Goal: Book appointment/travel/reservation

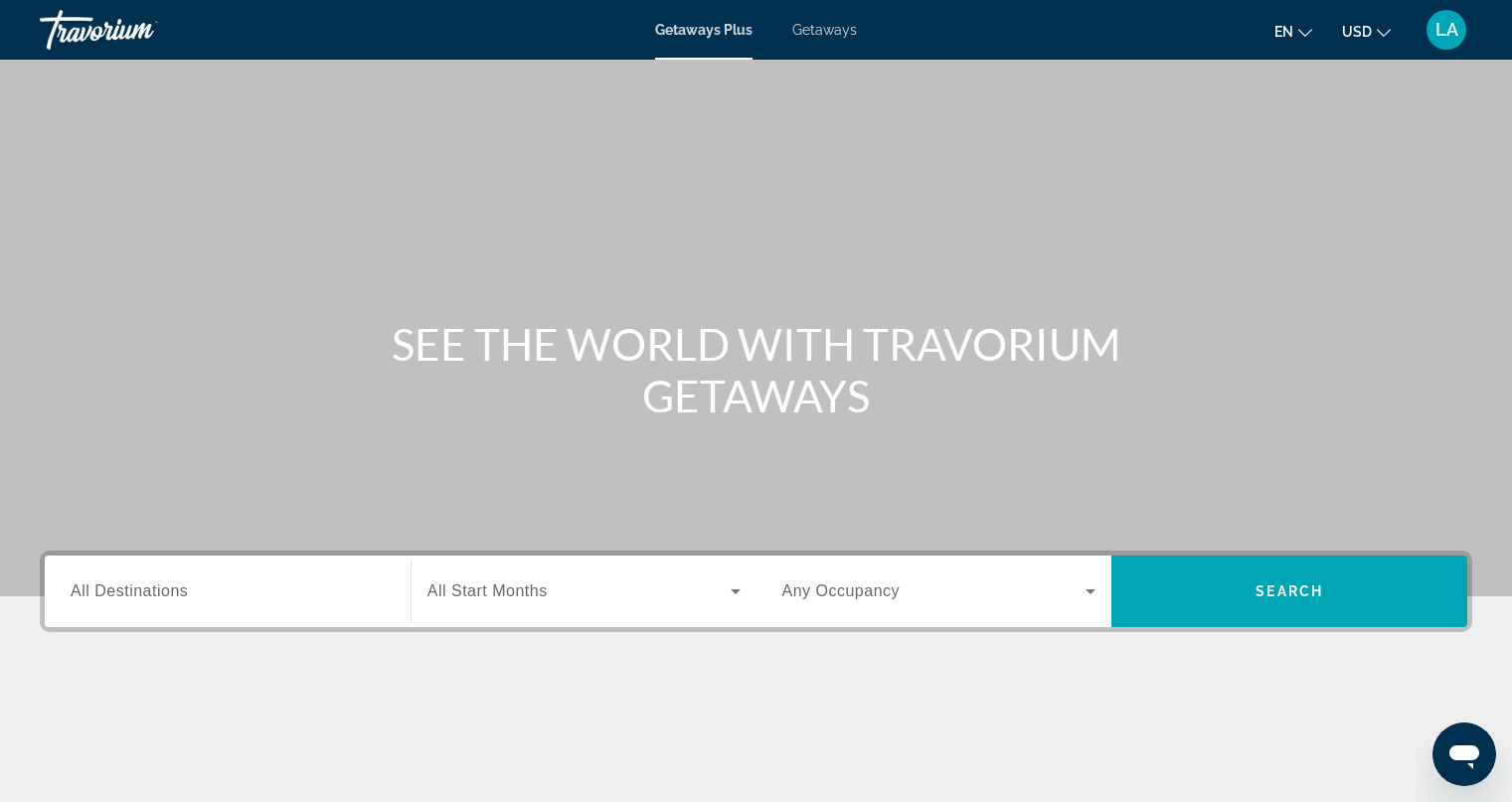
click at [124, 590] on span "All Destinations" at bounding box center [129, 590] width 117 height 17
click at [124, 590] on input "Destination All Destinations" at bounding box center [228, 592] width 314 height 24
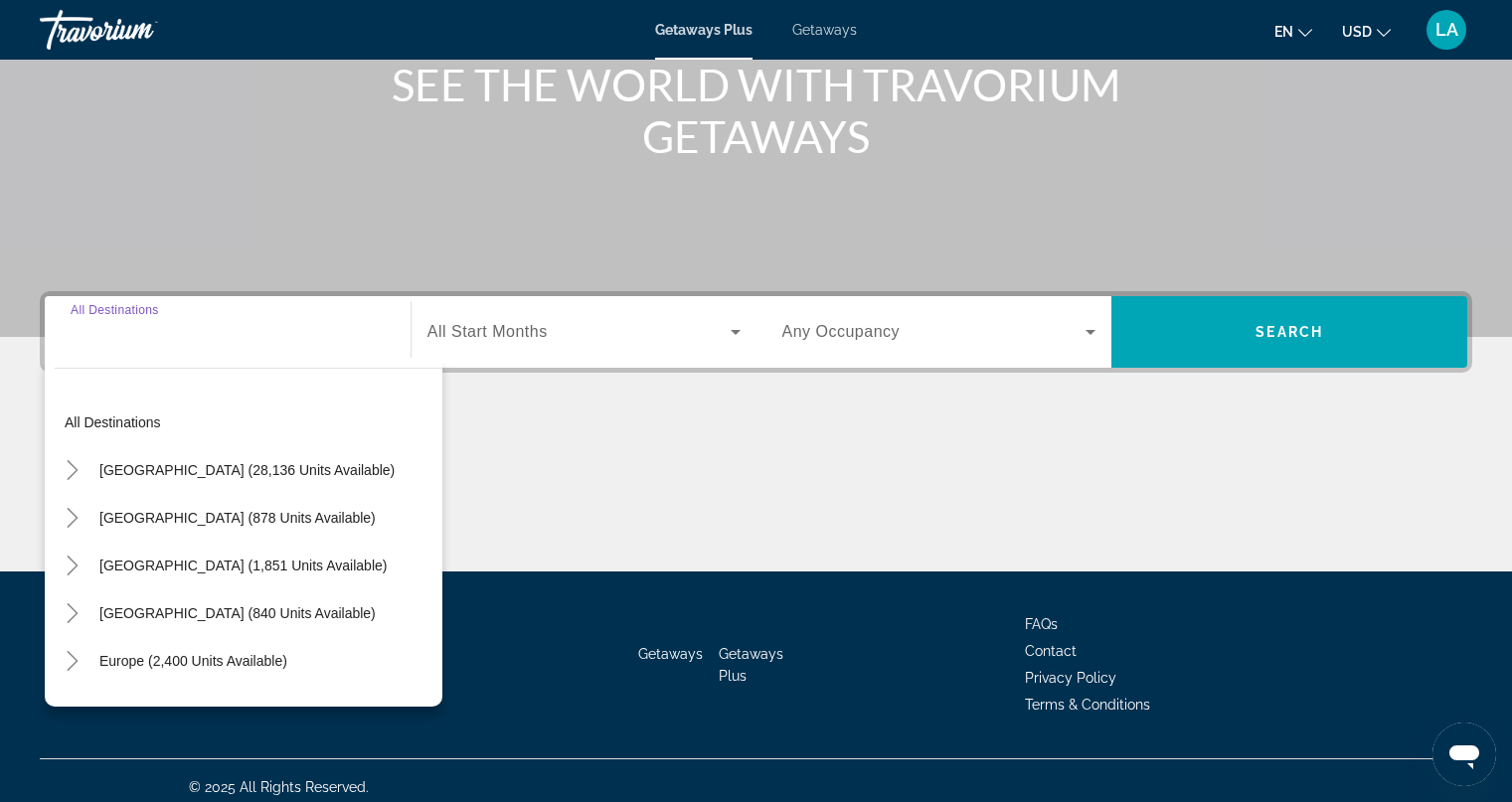
scroll to position [273, 0]
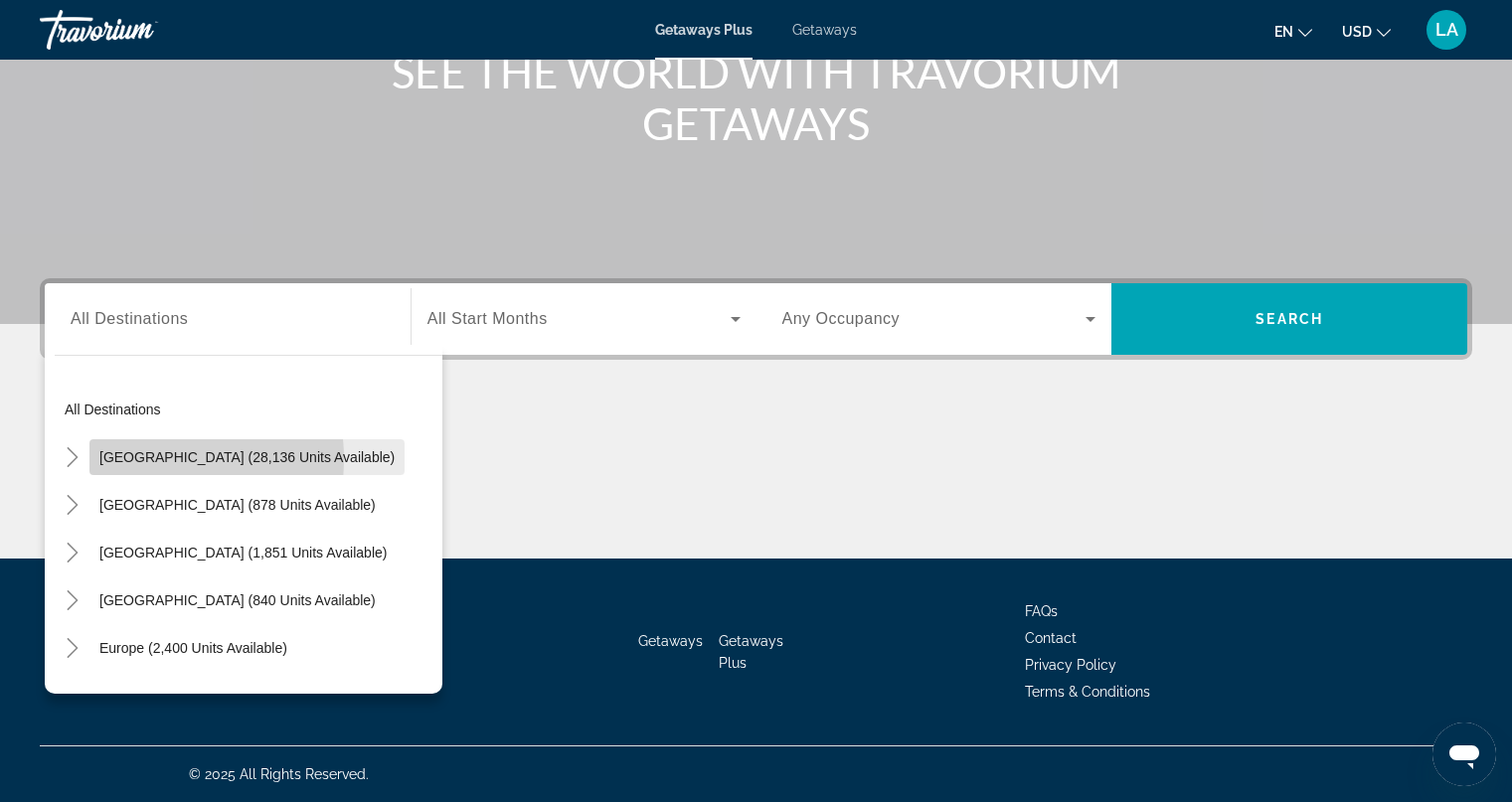
click at [121, 459] on span "[GEOGRAPHIC_DATA] (28,136 units available)" at bounding box center [246, 457] width 295 height 16
type input "**********"
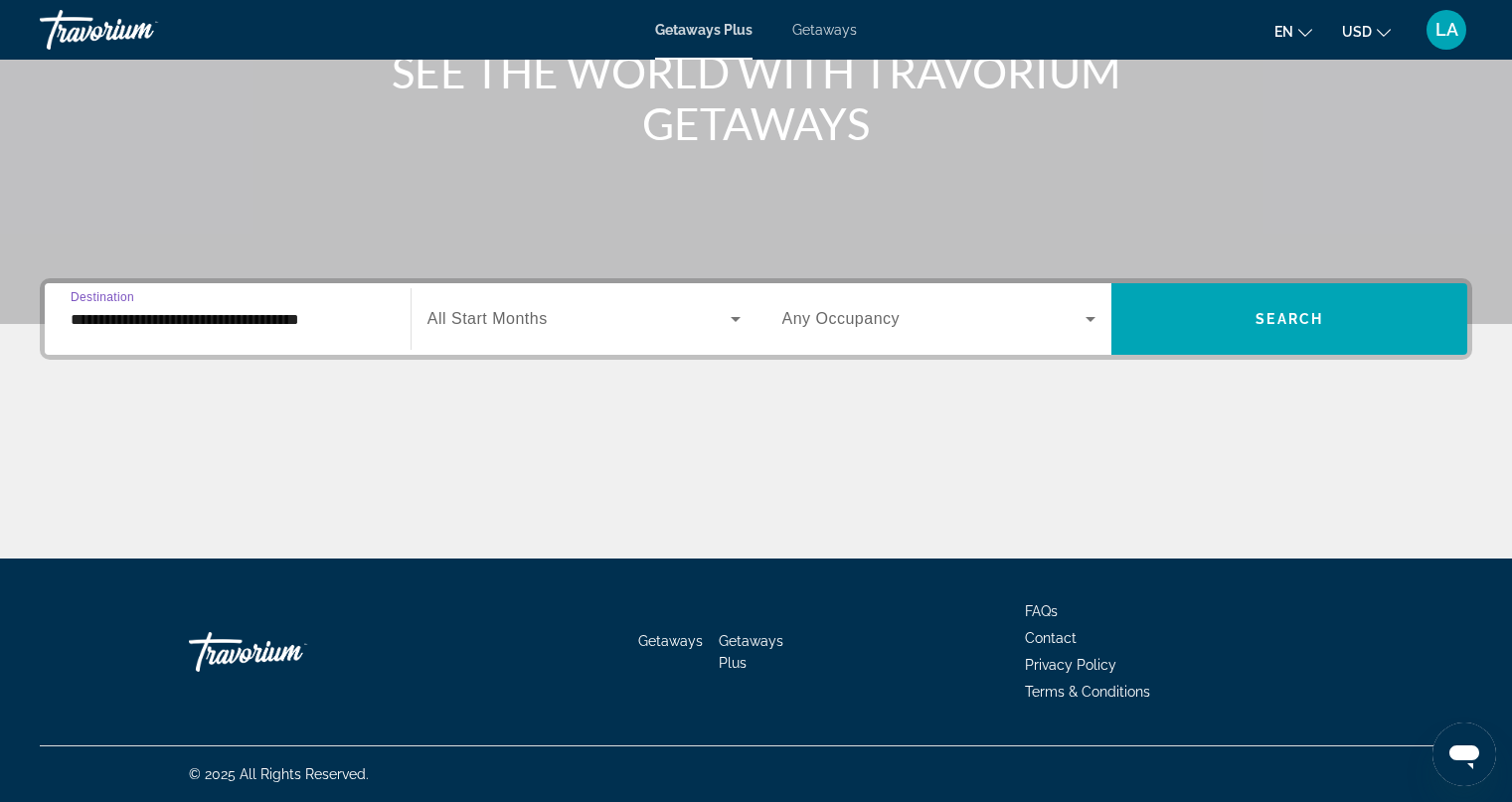
click at [475, 318] on span "All Start Months" at bounding box center [488, 318] width 120 height 17
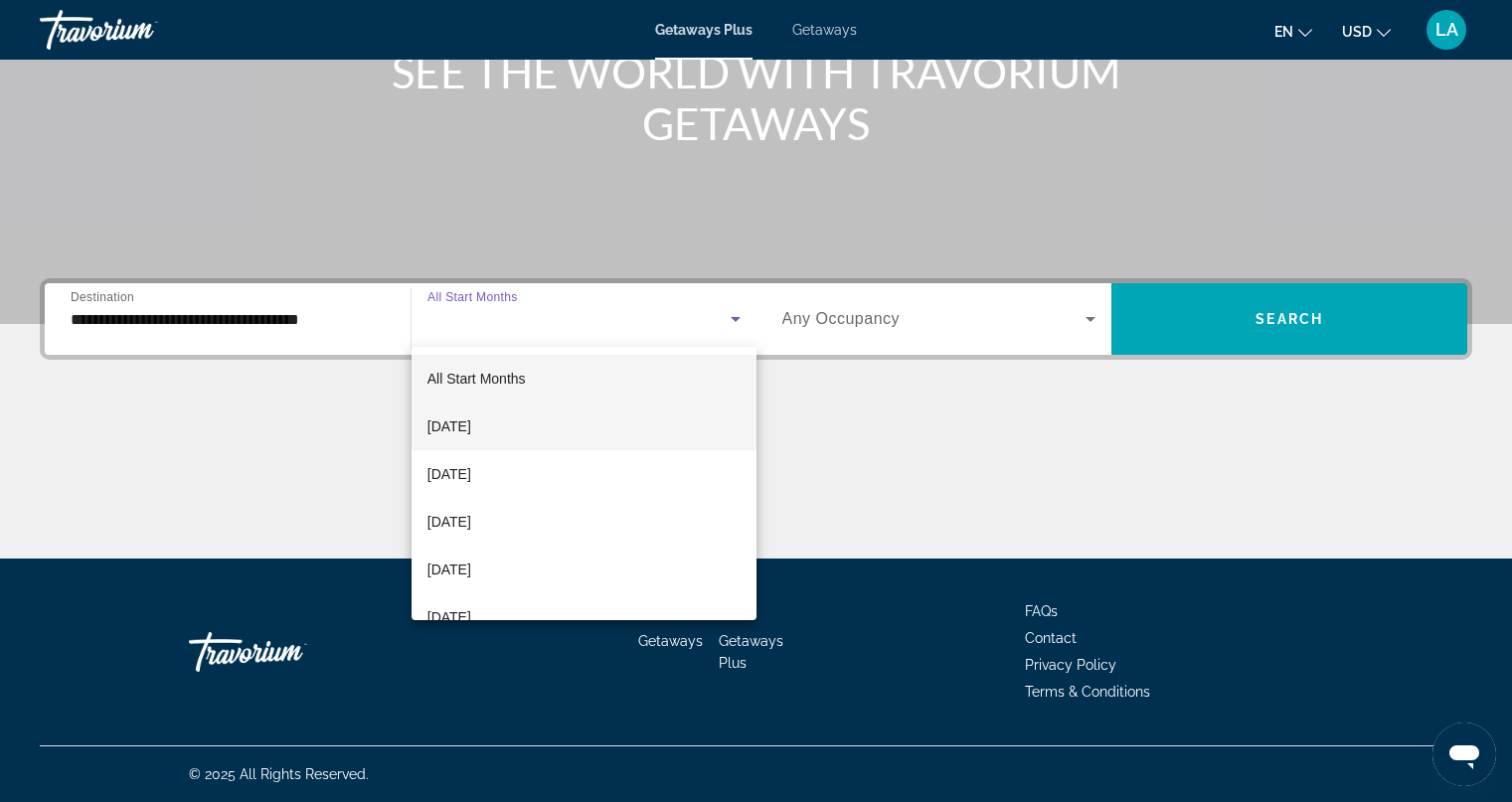
click at [469, 429] on span "[DATE]" at bounding box center [450, 426] width 44 height 24
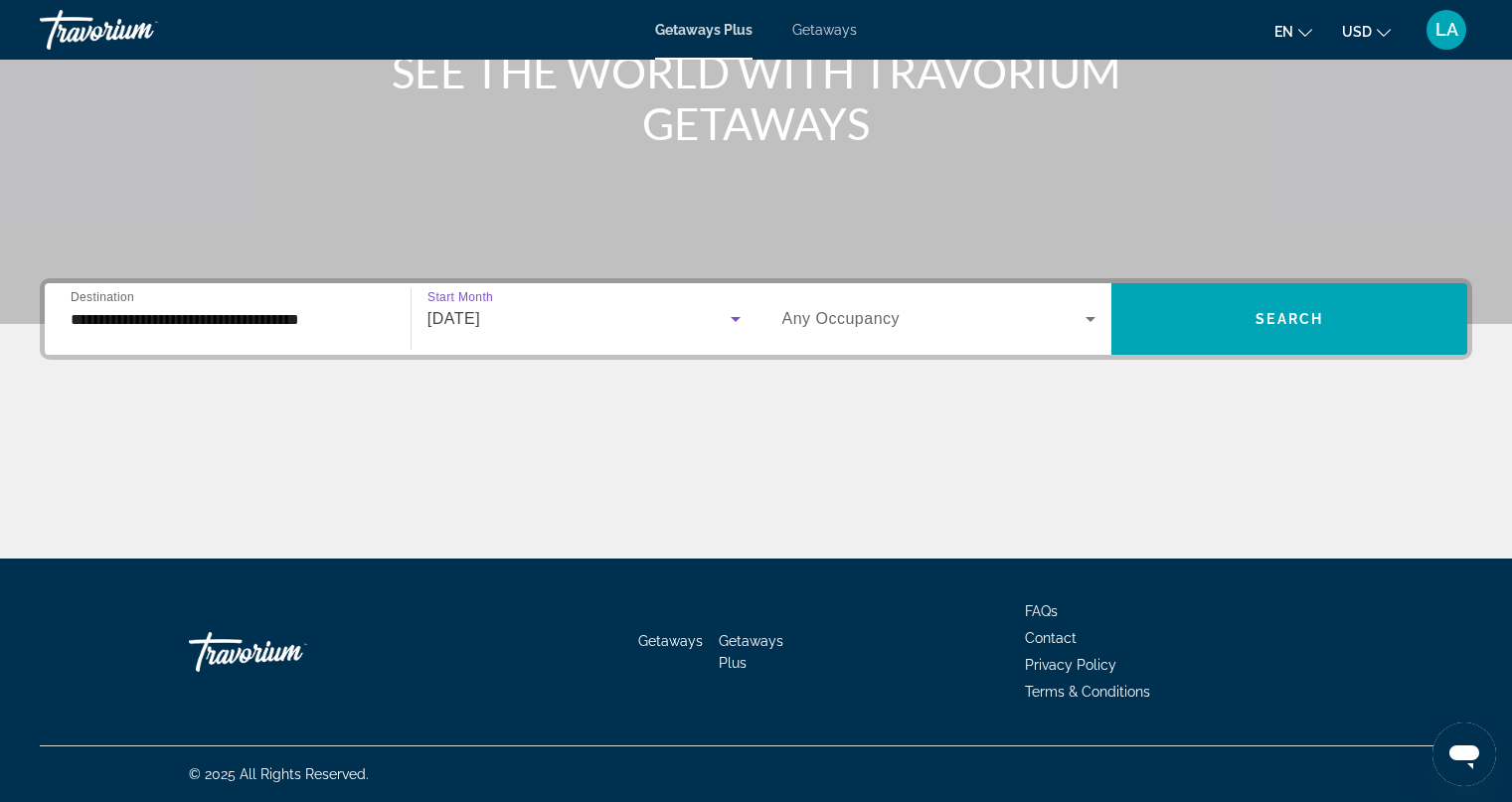
click at [848, 310] on span "Any Occupancy" at bounding box center [841, 318] width 118 height 17
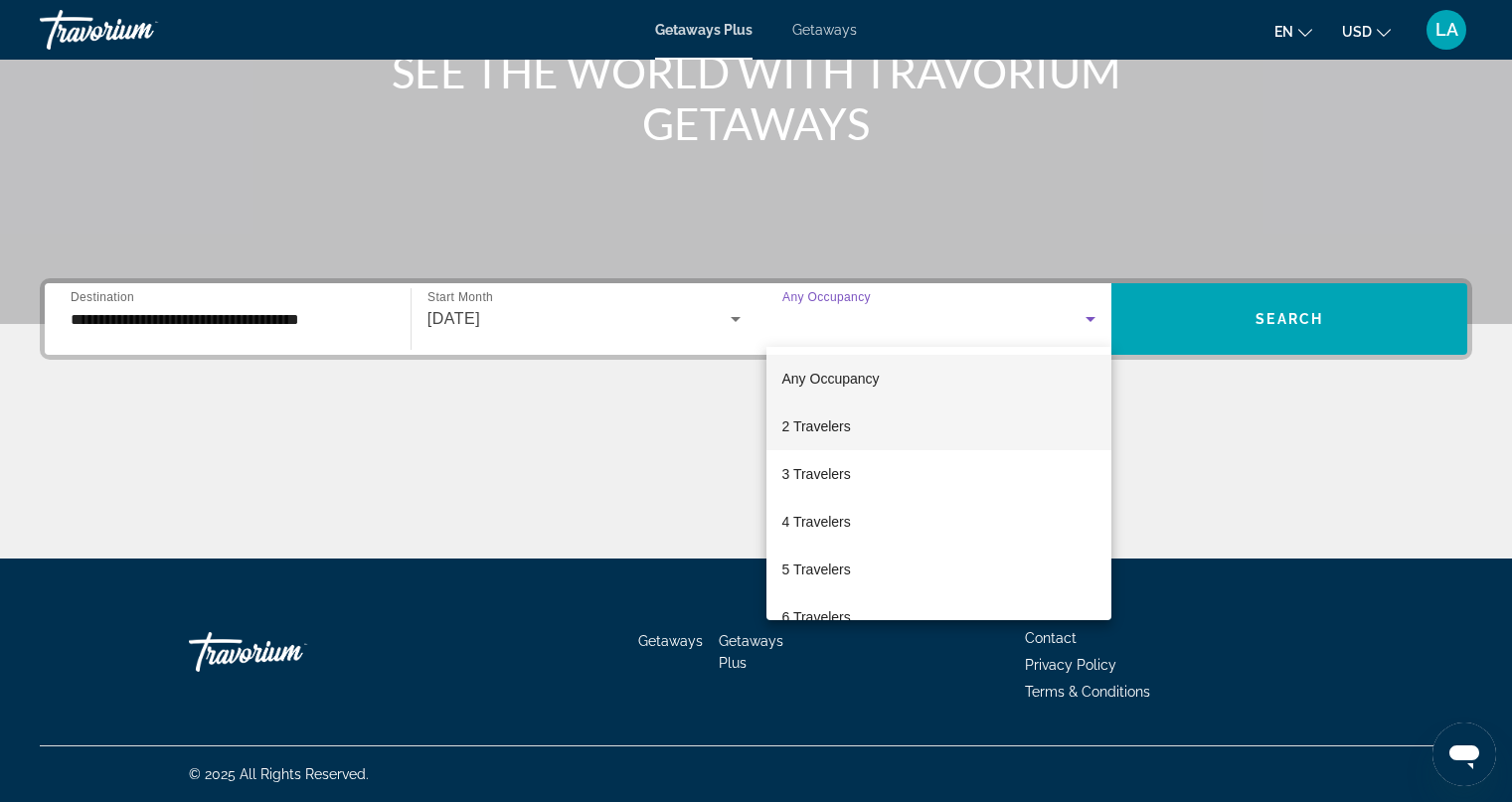
click at [828, 432] on span "2 Travelers" at bounding box center [816, 426] width 69 height 24
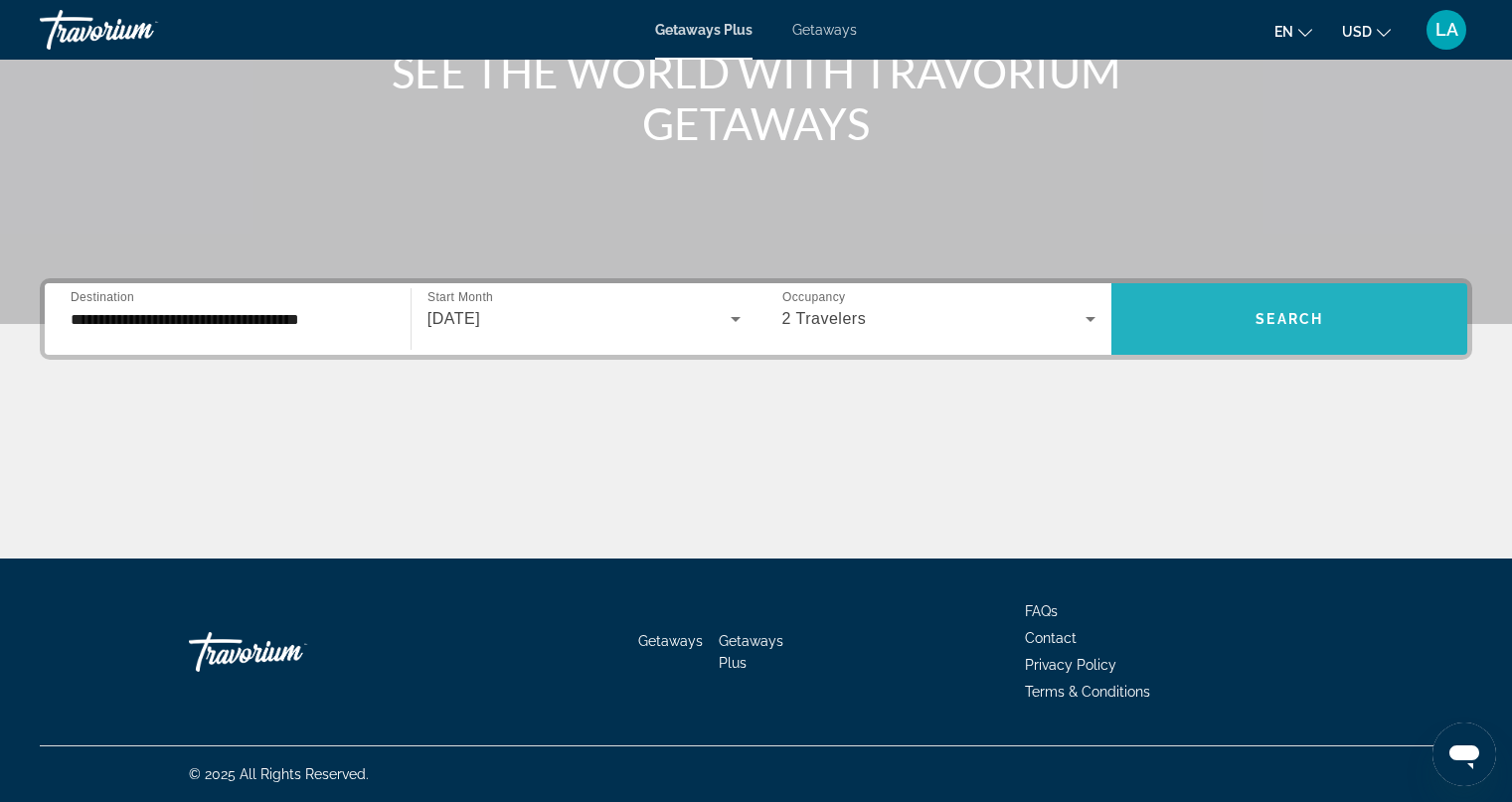
click at [1222, 320] on span "Search widget" at bounding box center [1289, 319] width 356 height 48
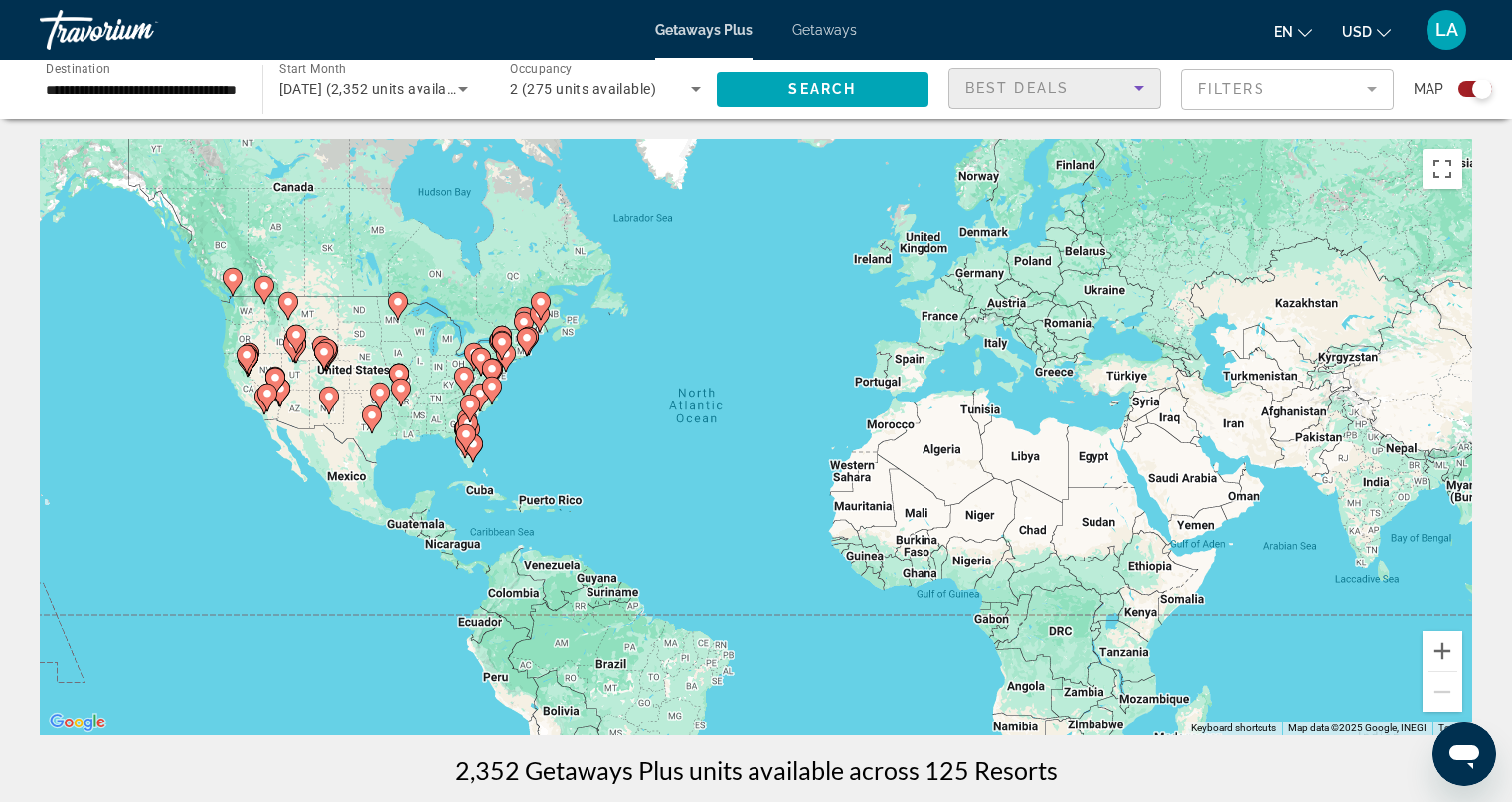
click at [1133, 90] on icon "Sort by" at bounding box center [1139, 89] width 24 height 24
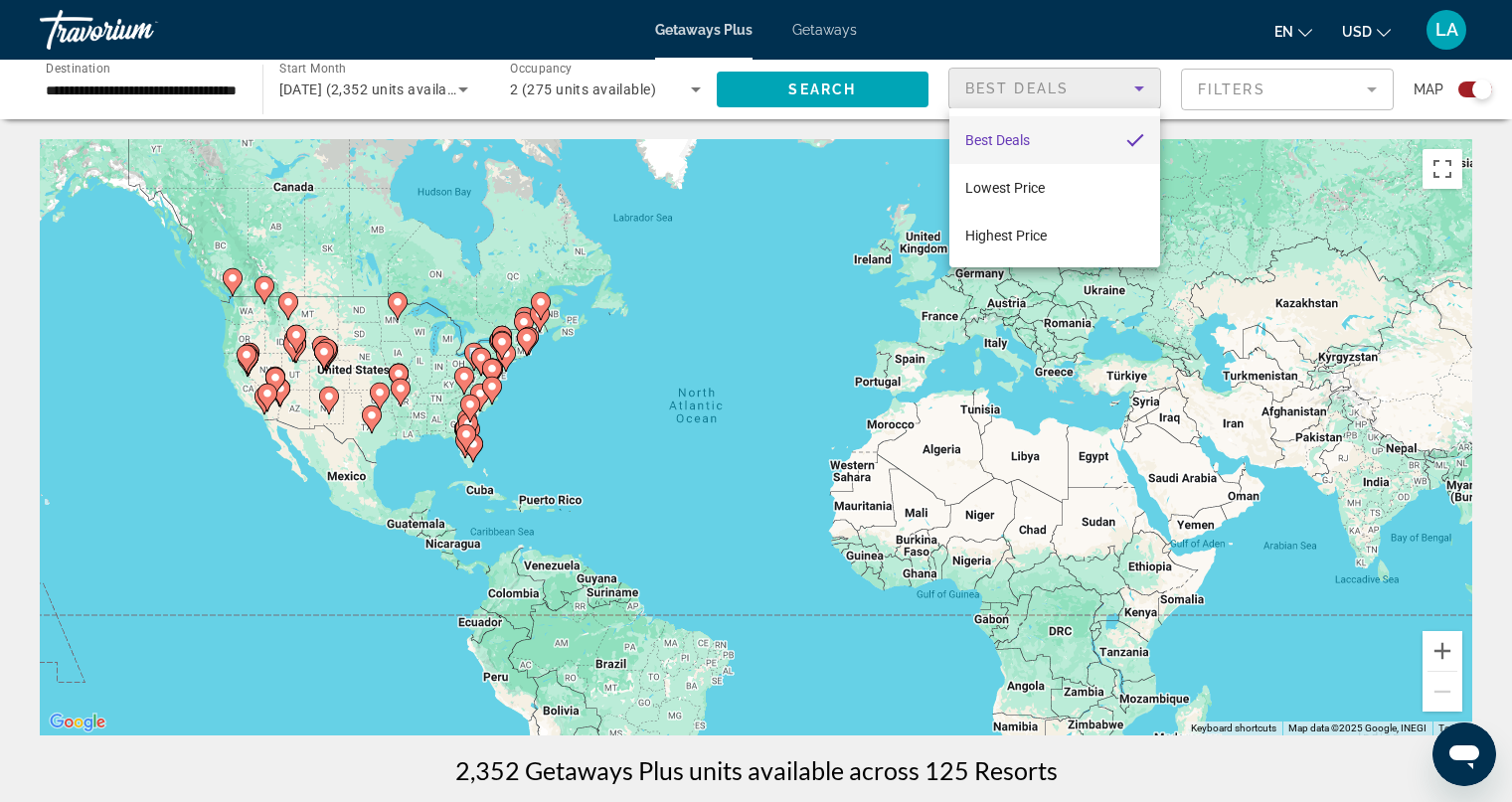
click at [985, 139] on span "Best Deals" at bounding box center [997, 140] width 65 height 16
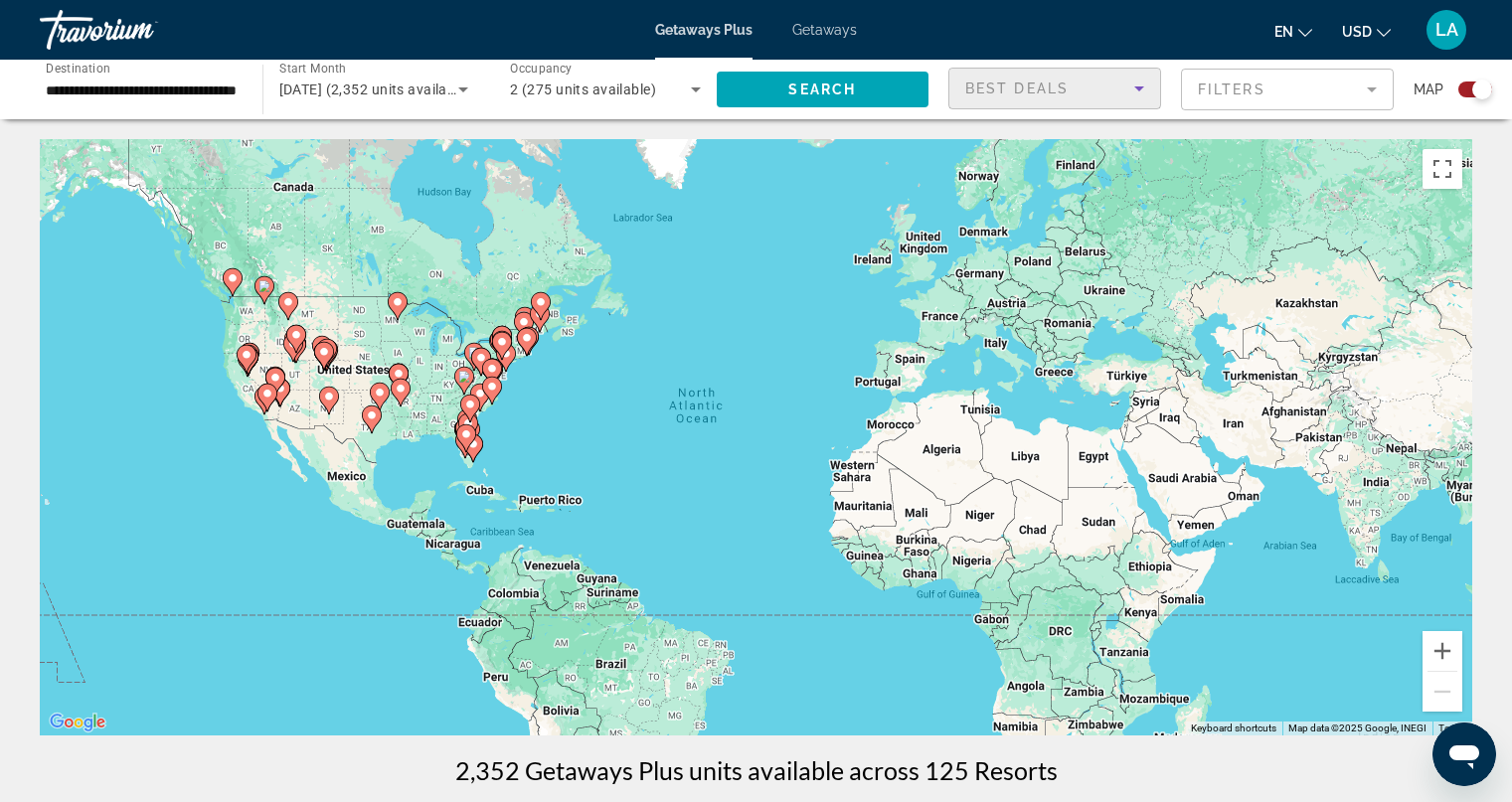
click at [1276, 87] on mat-form-field "Filters" at bounding box center [1287, 90] width 213 height 42
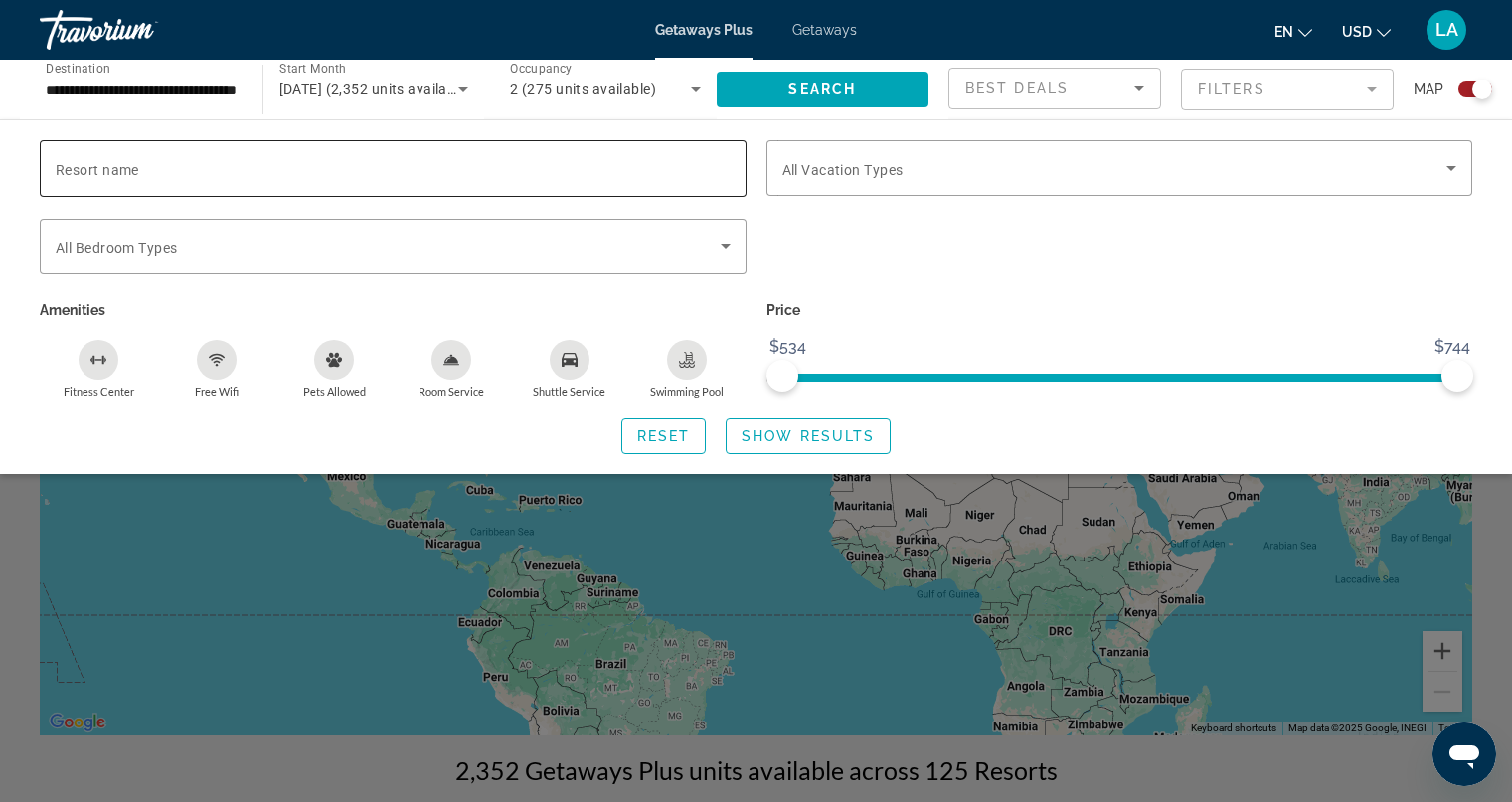
click at [112, 162] on span "Resort name" at bounding box center [98, 170] width 84 height 16
click at [112, 161] on input "Resort name" at bounding box center [394, 169] width 676 height 24
click at [811, 85] on span "Search" at bounding box center [822, 90] width 68 height 16
click at [805, 433] on span "Show Results" at bounding box center [807, 436] width 133 height 16
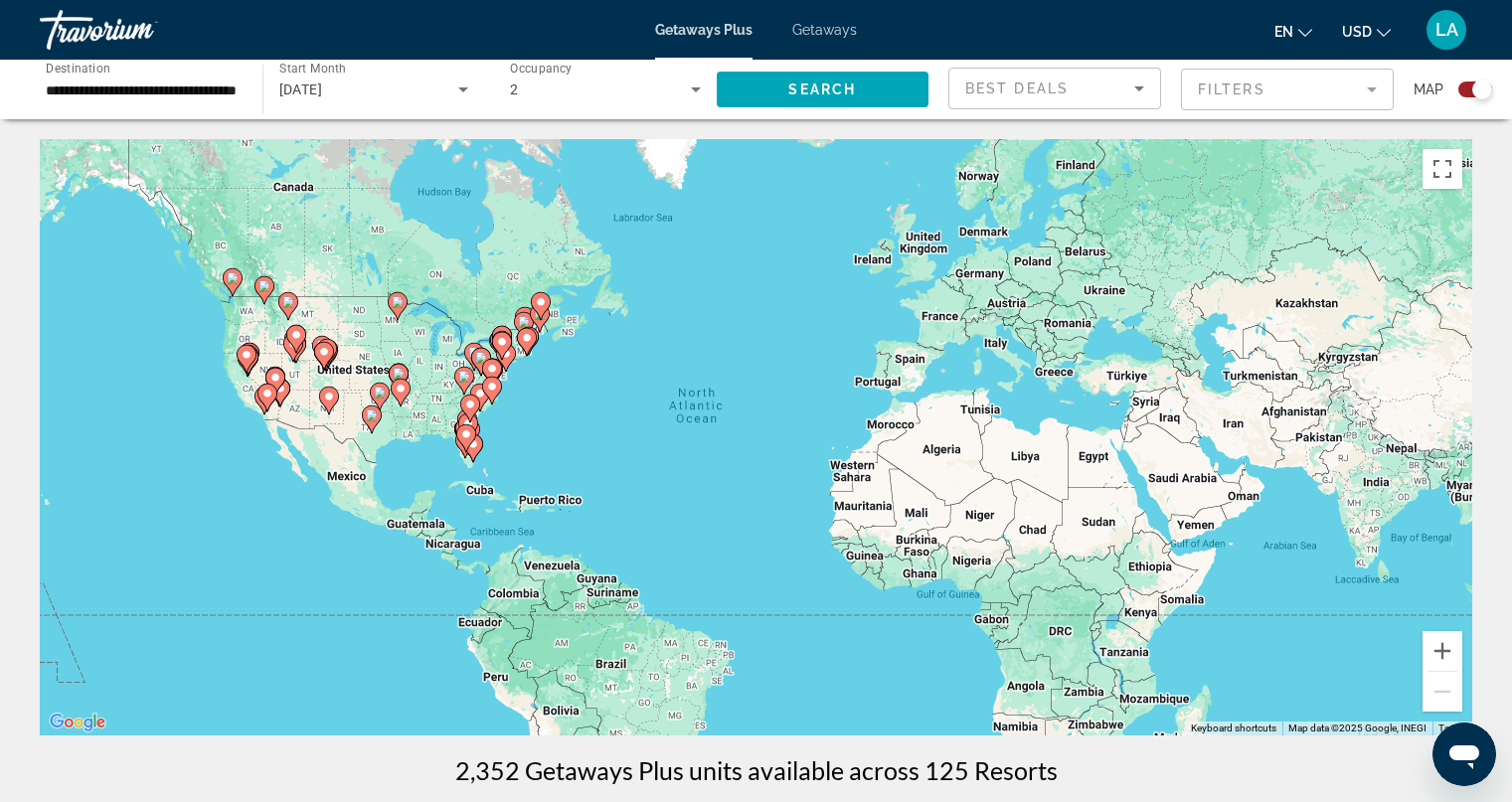
click at [1250, 95] on mat-form-field "Filters" at bounding box center [1287, 90] width 213 height 42
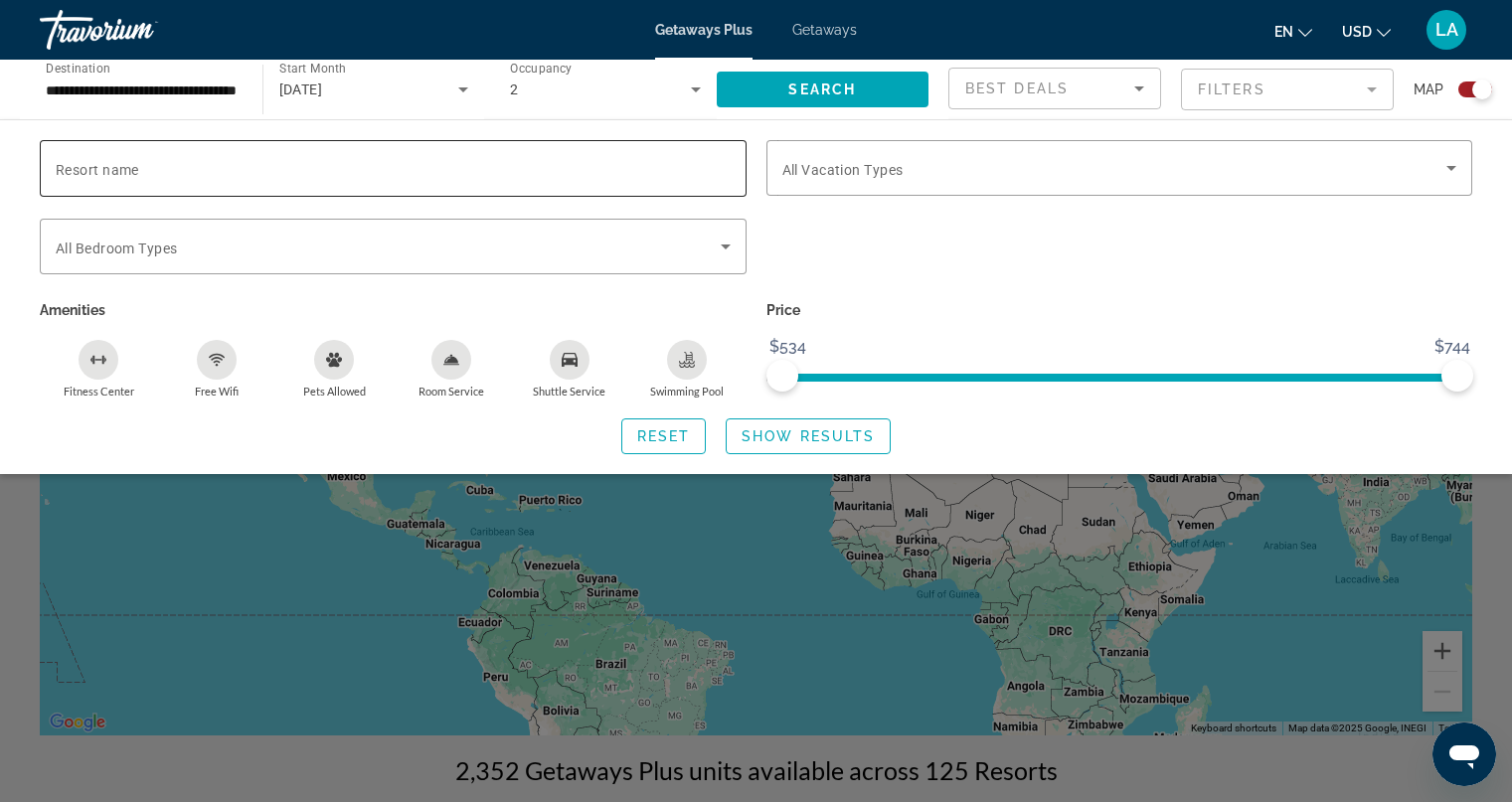
click at [170, 164] on input "Resort name" at bounding box center [394, 169] width 676 height 24
type input "*"
click at [857, 271] on div "Search widget" at bounding box center [1119, 258] width 727 height 78
click at [826, 83] on span "Search" at bounding box center [822, 90] width 68 height 16
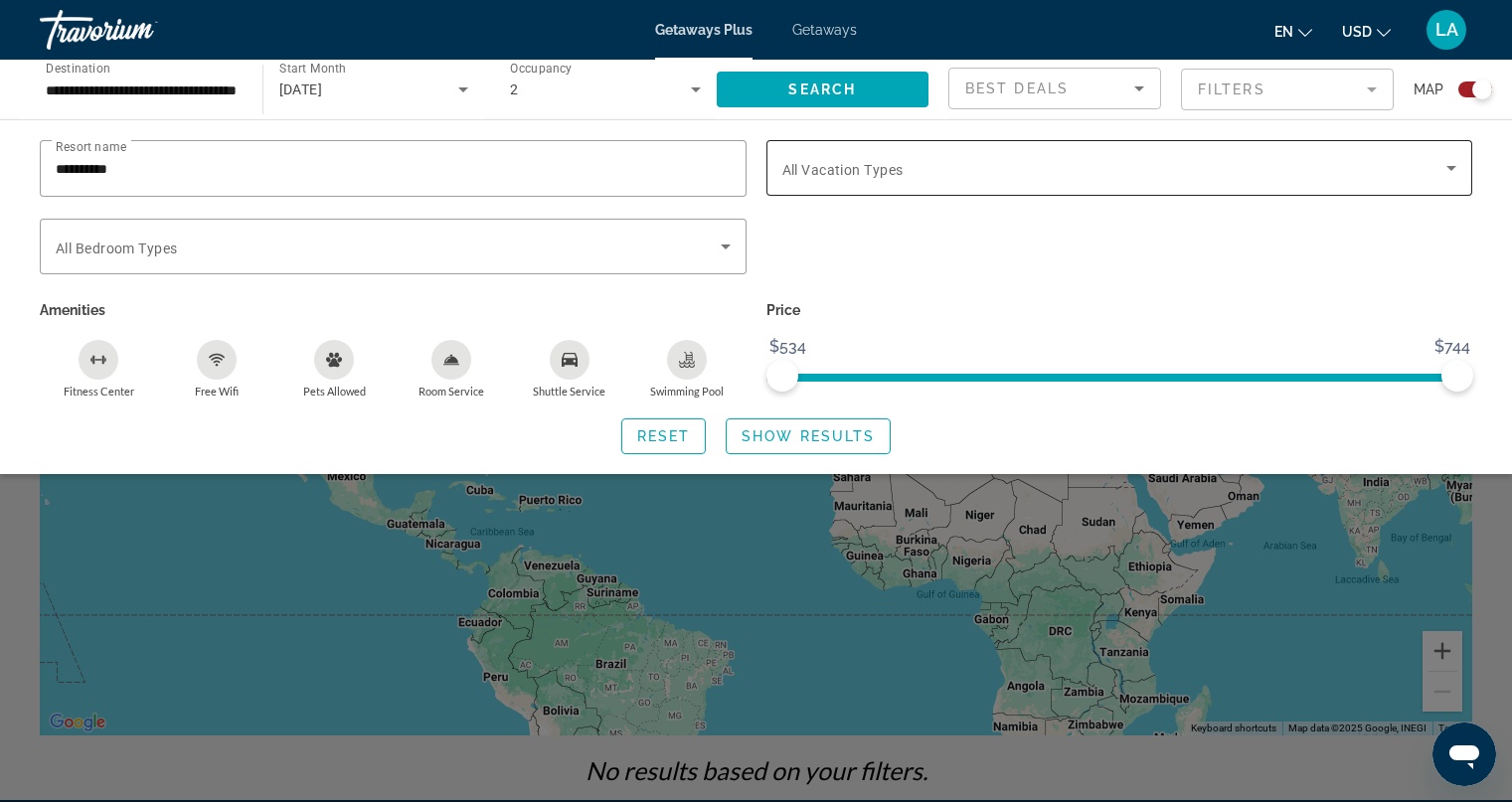
click at [869, 171] on span "All Vacation Types" at bounding box center [842, 170] width 121 height 16
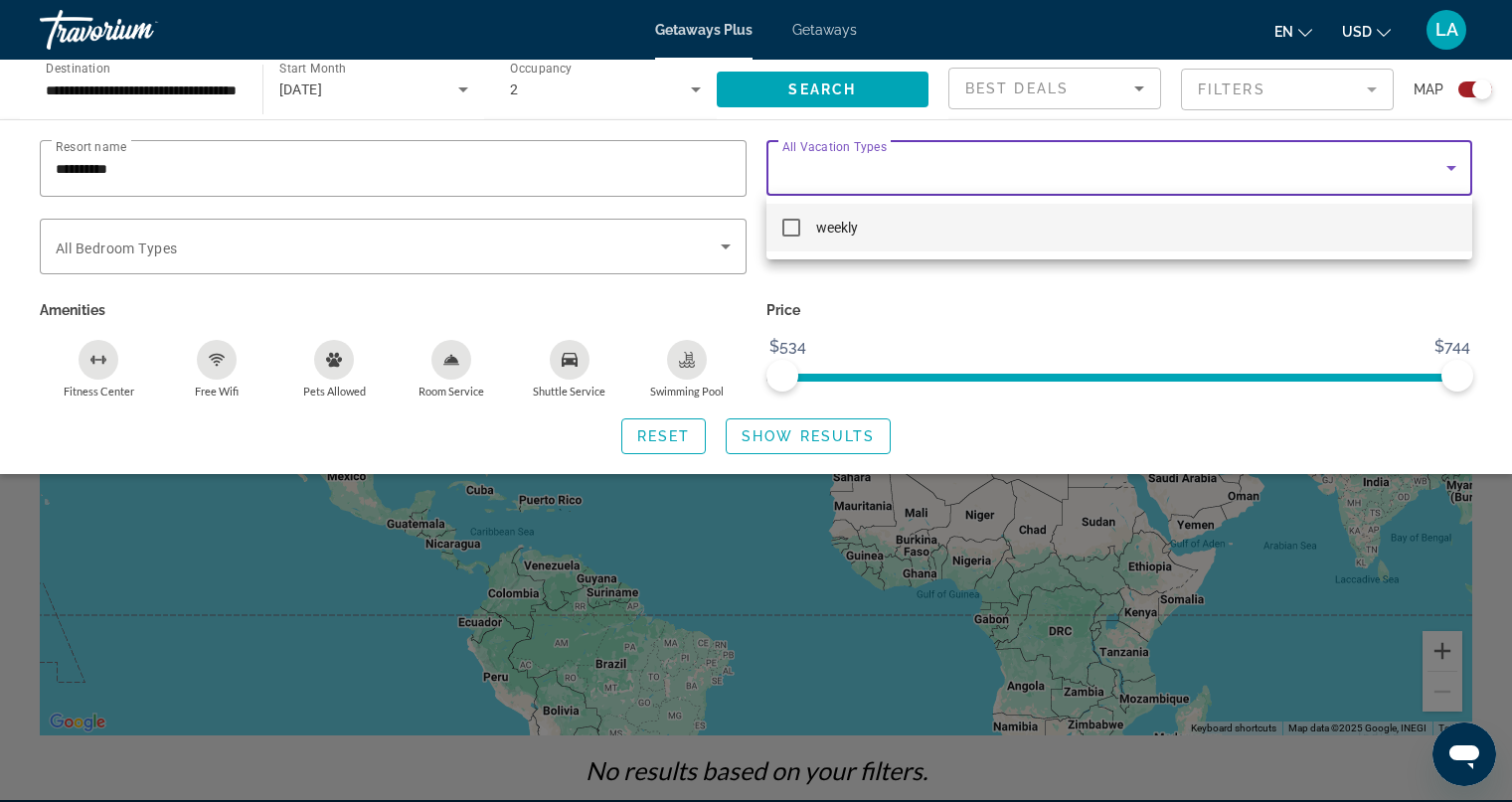
click at [892, 307] on div at bounding box center [756, 401] width 1512 height 802
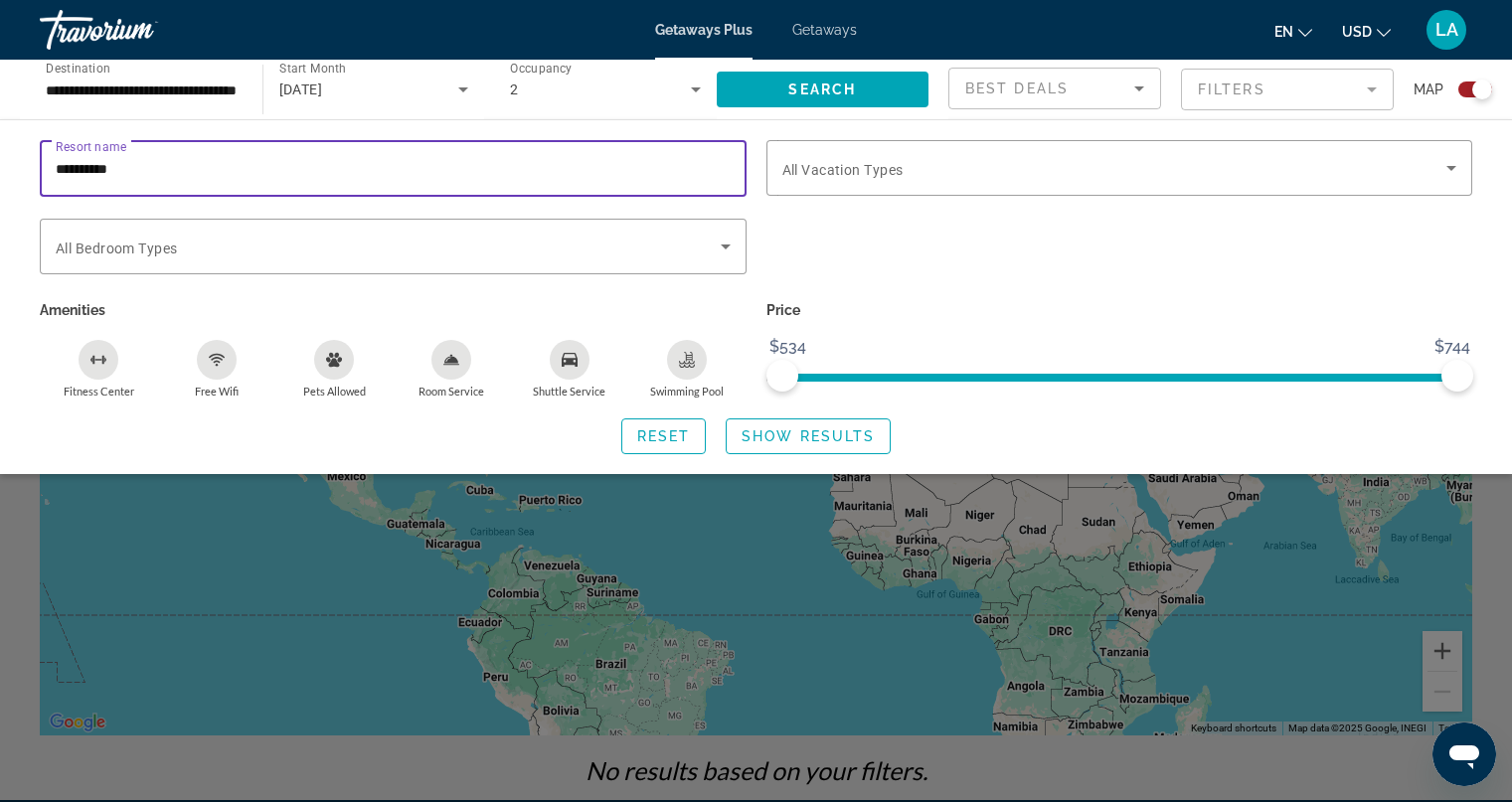
click at [144, 165] on input "**********" at bounding box center [394, 169] width 676 height 24
type input "*"
click at [760, 91] on span "Search widget" at bounding box center [822, 90] width 213 height 48
click at [157, 160] on input "**********" at bounding box center [394, 169] width 676 height 24
type input "*"
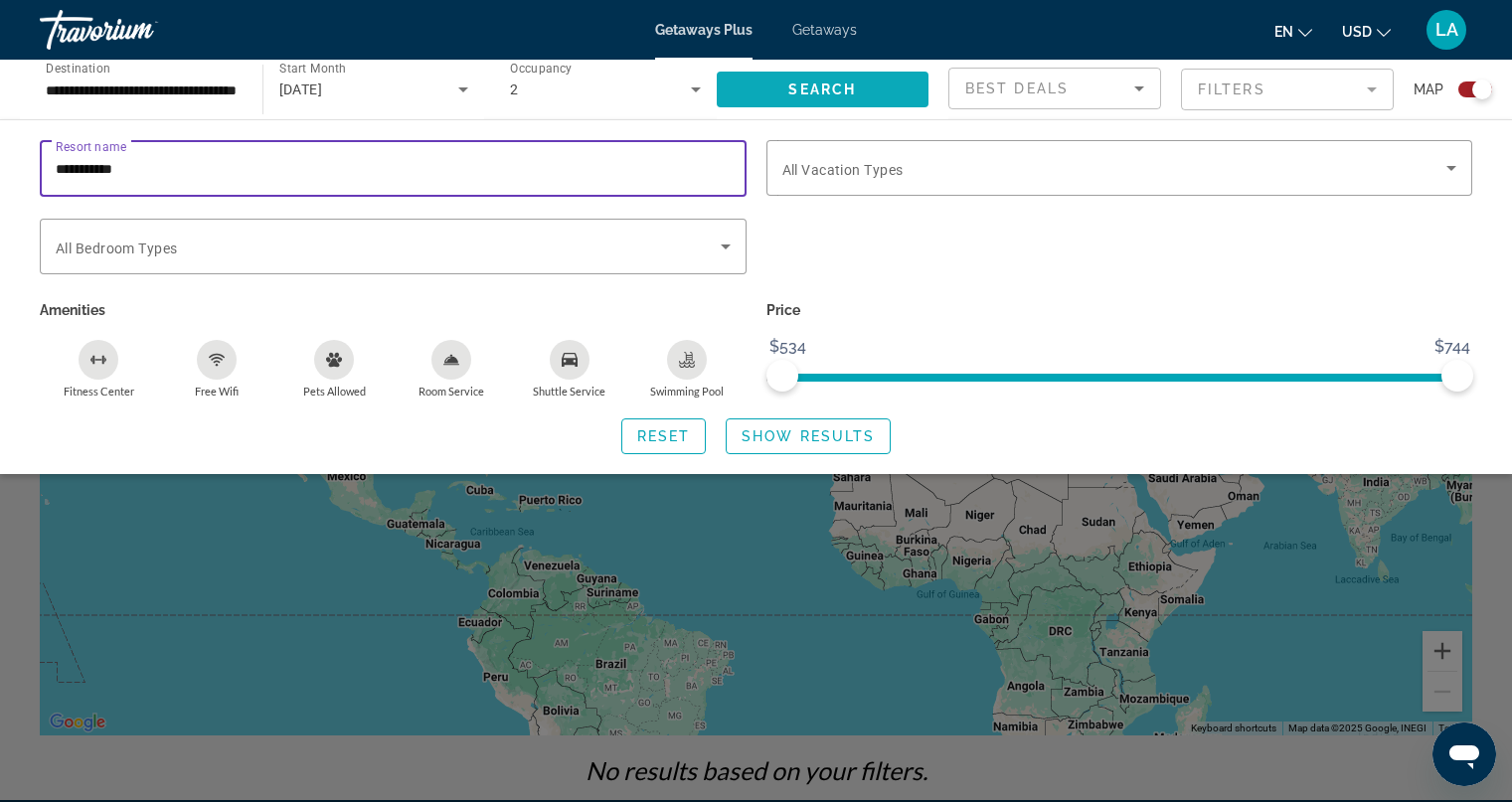
click at [804, 86] on span "Search" at bounding box center [822, 90] width 68 height 16
click at [139, 165] on input "**********" at bounding box center [394, 169] width 676 height 24
type input "*"
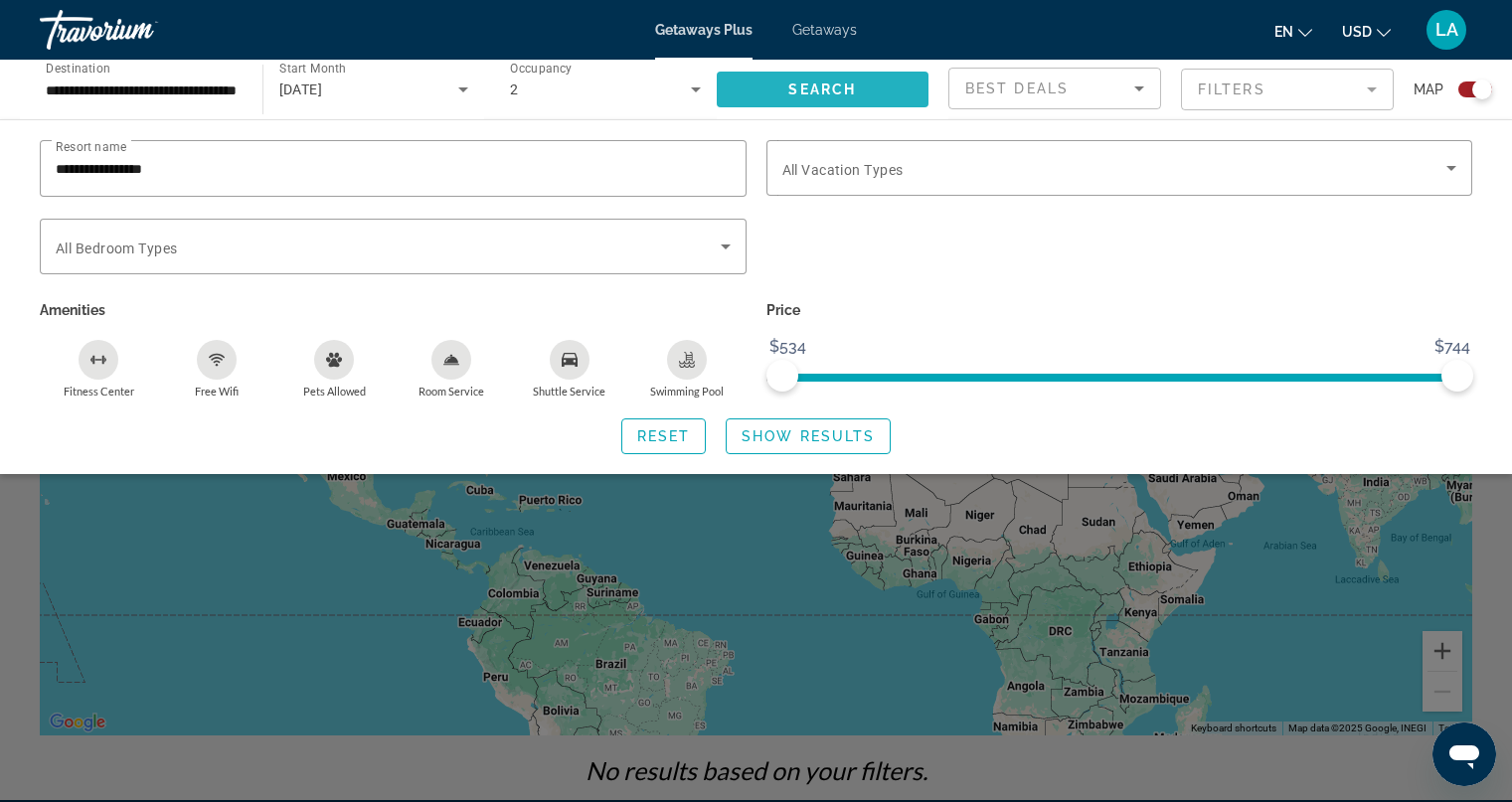
click at [832, 86] on span "Search" at bounding box center [822, 90] width 68 height 16
click at [194, 171] on input "**********" at bounding box center [394, 169] width 676 height 24
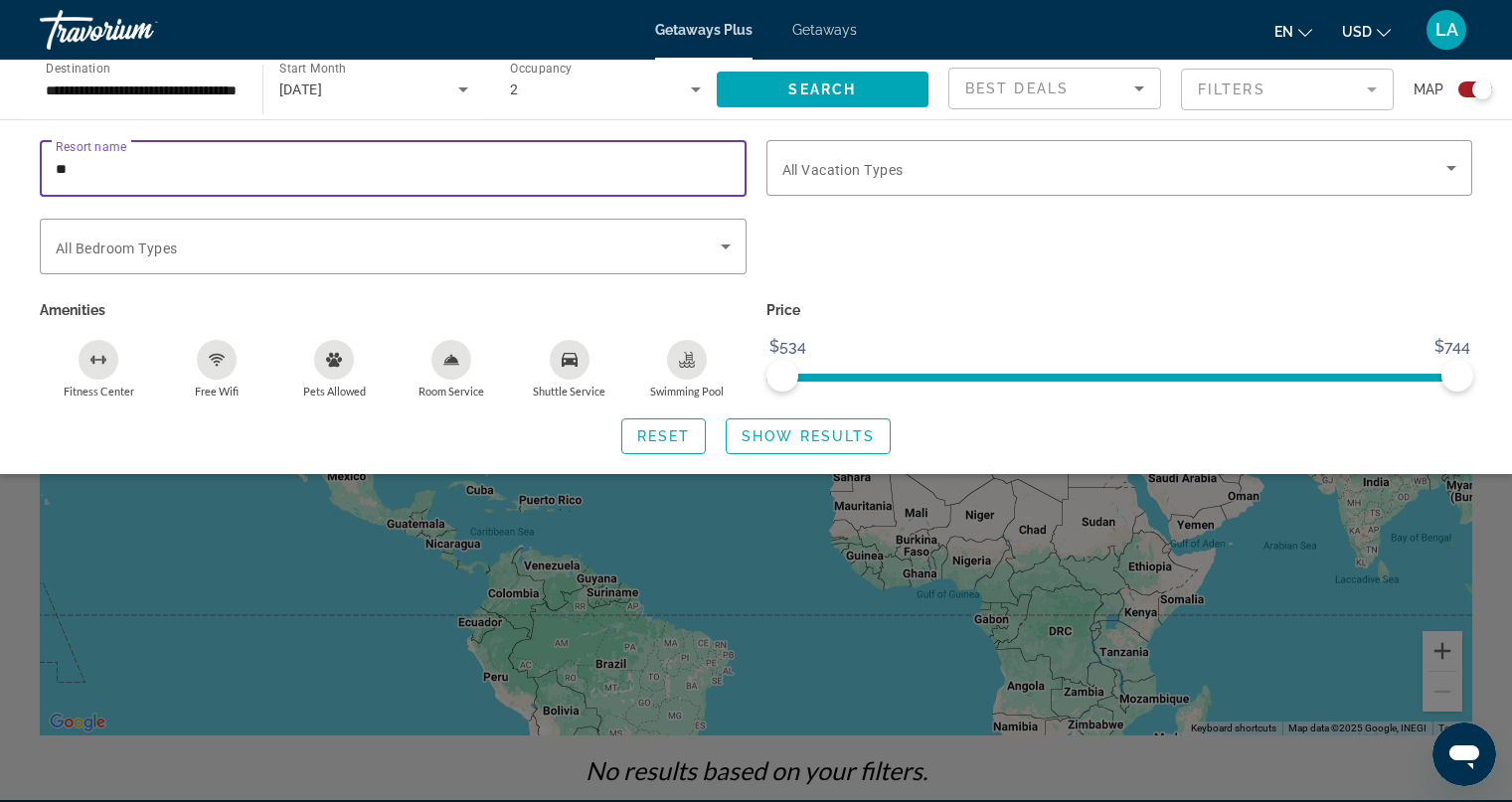
type input "*"
click at [802, 88] on span "Search" at bounding box center [822, 90] width 68 height 16
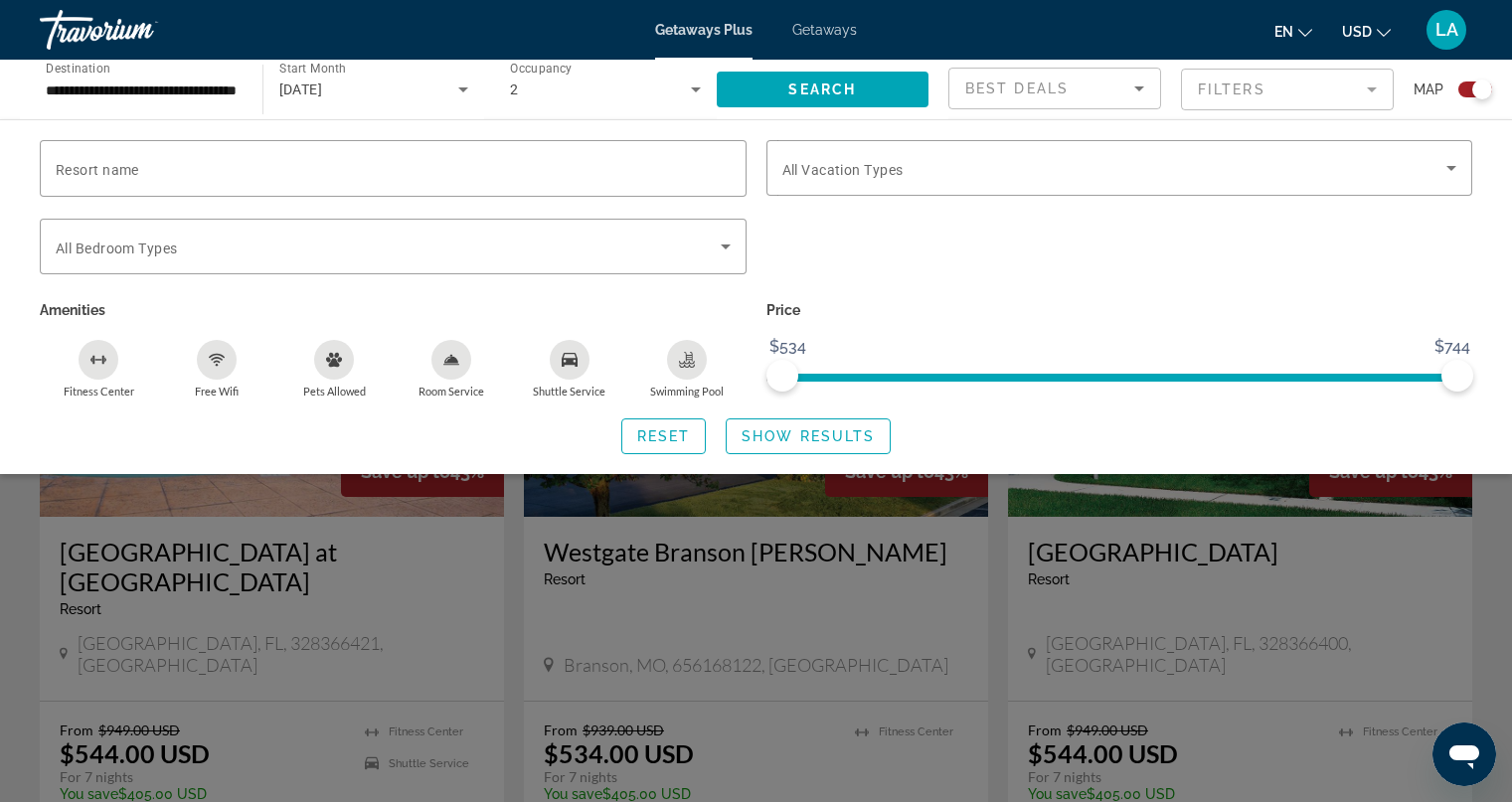
scroll to position [601, 0]
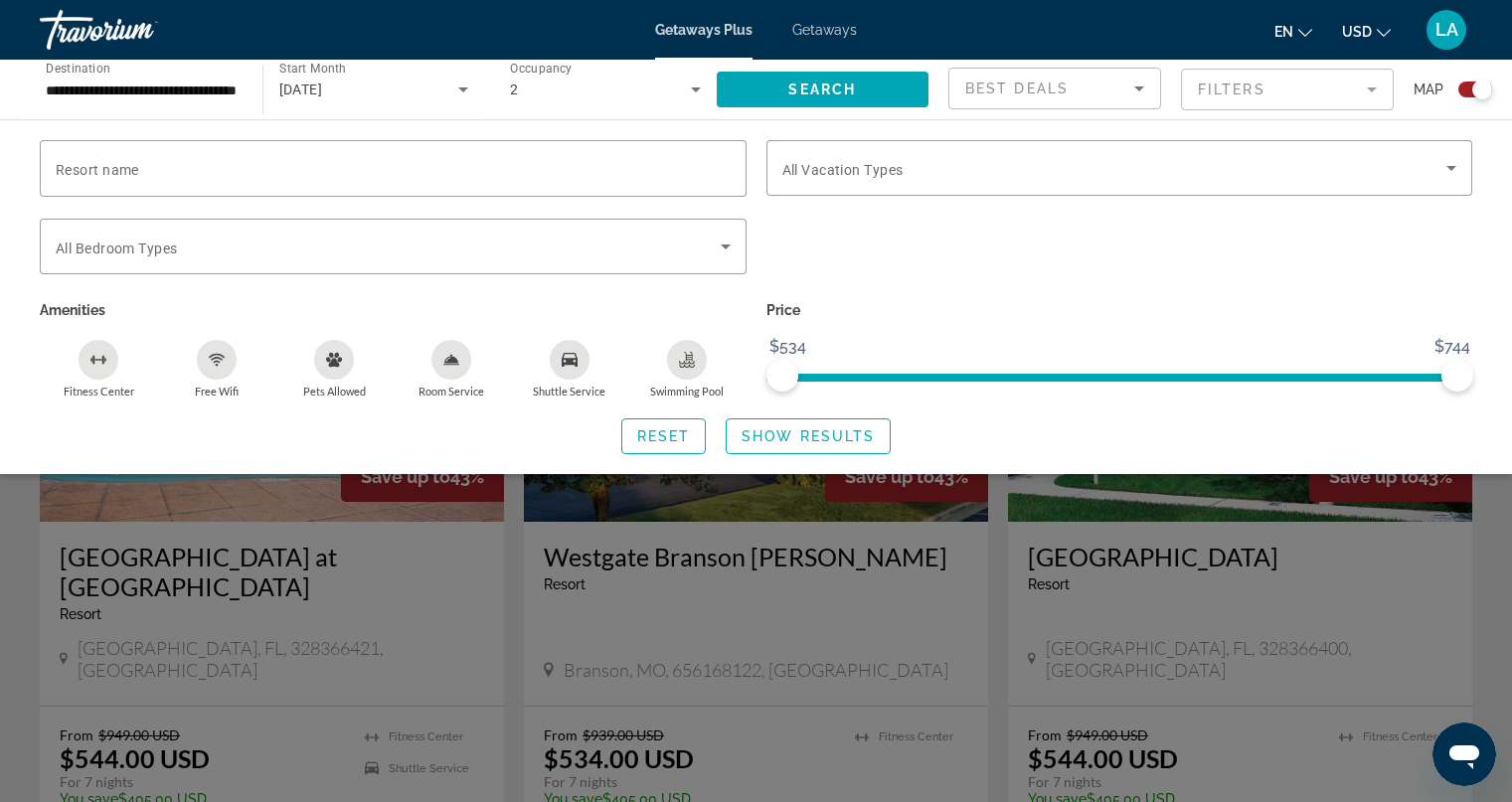
click at [1180, 643] on div "Search widget" at bounding box center [756, 549] width 1512 height 503
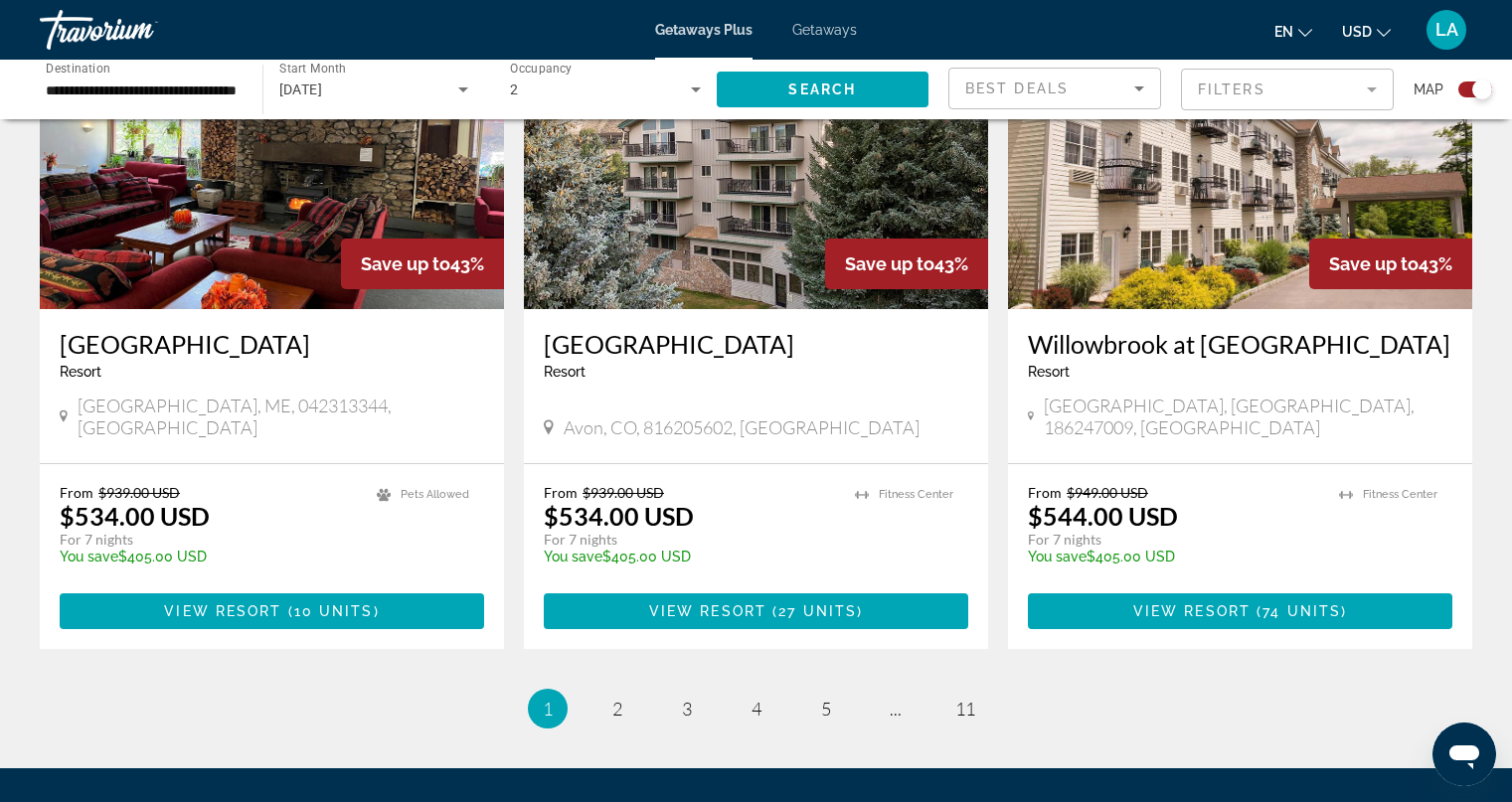
scroll to position [2949, 0]
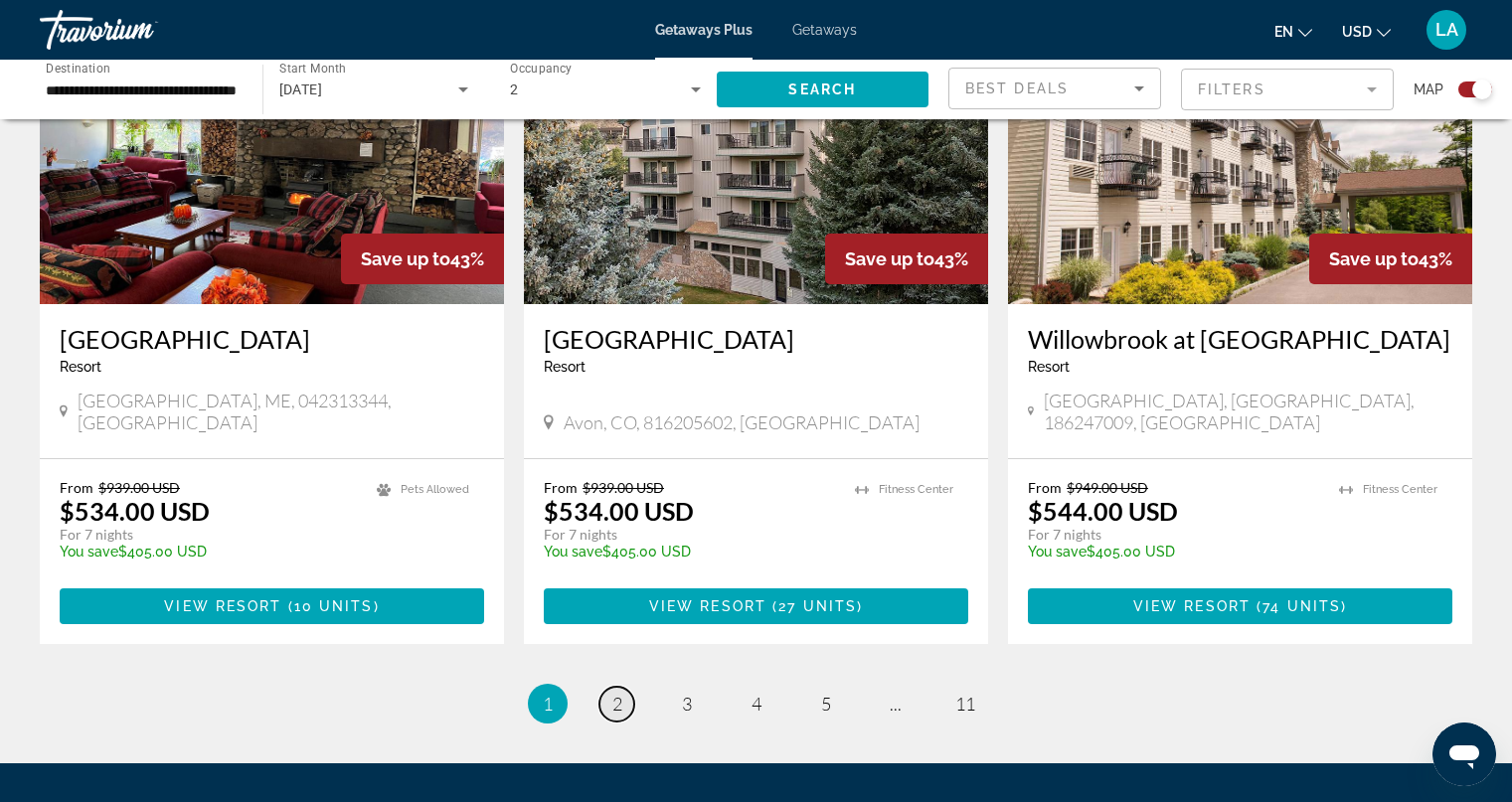
click at [615, 692] on span "2" at bounding box center [618, 703] width 10 height 22
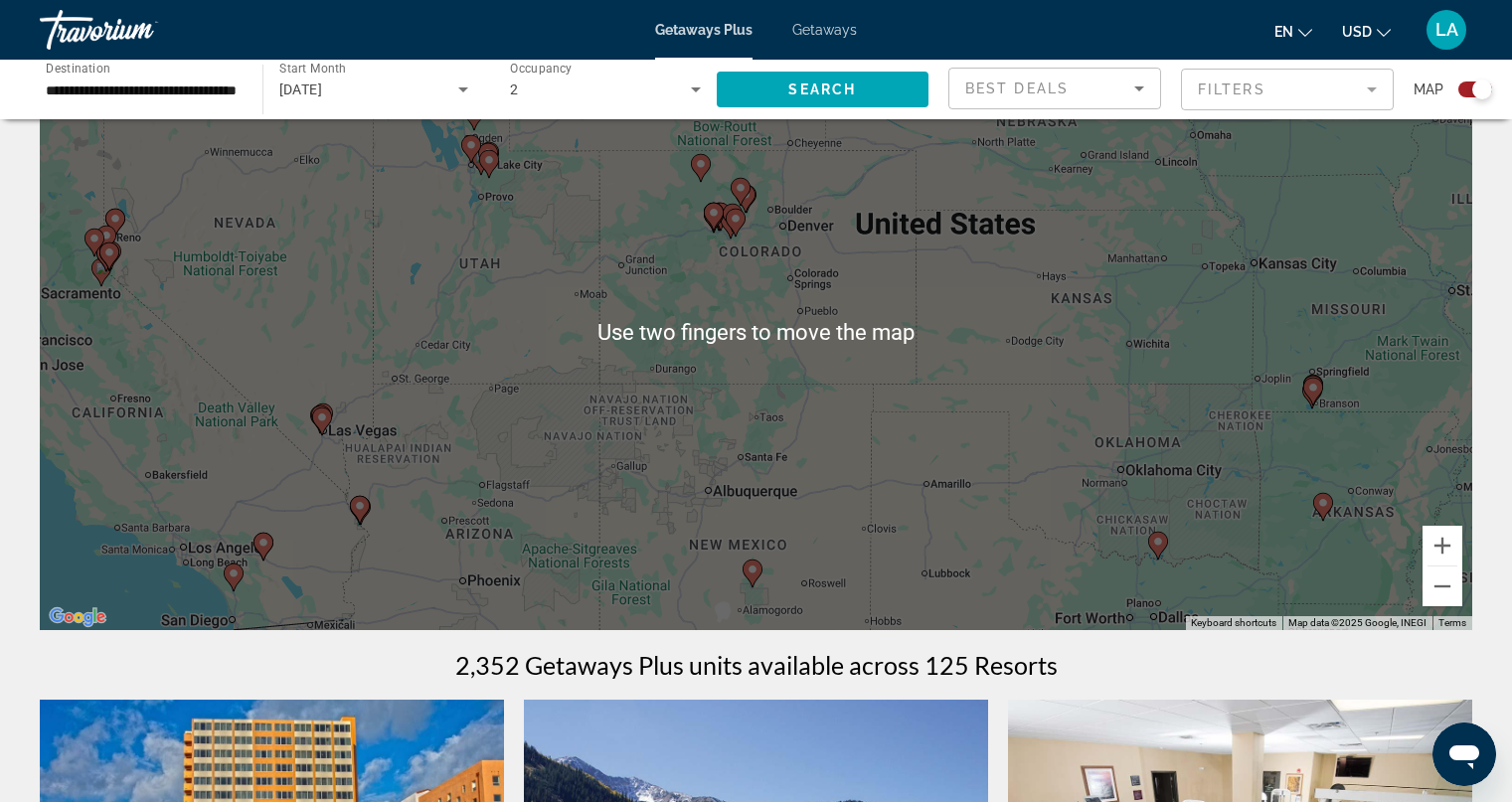
scroll to position [113, 0]
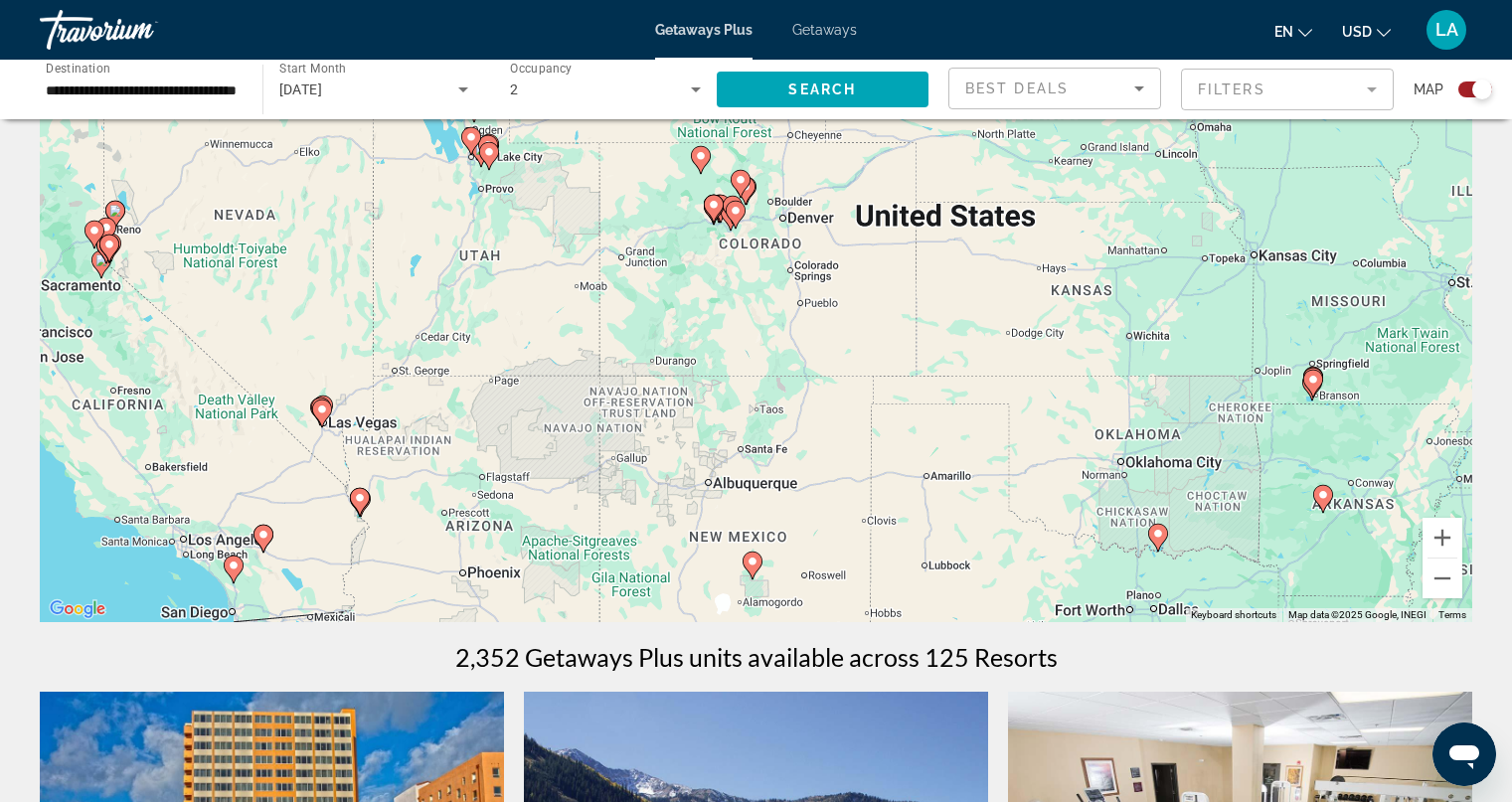
click at [263, 534] on image "Main content" at bounding box center [264, 534] width 12 height 12
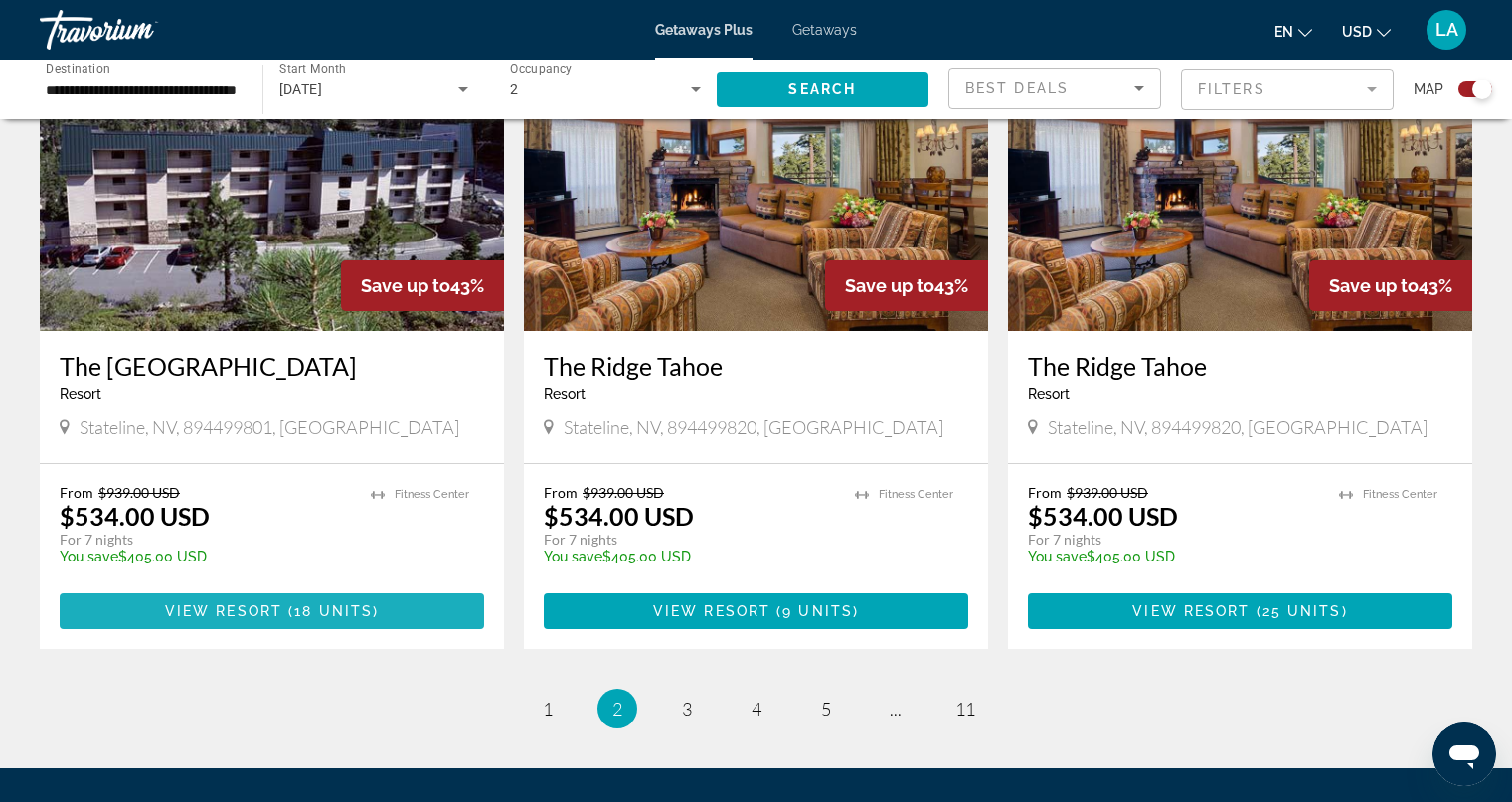
scroll to position [2924, 0]
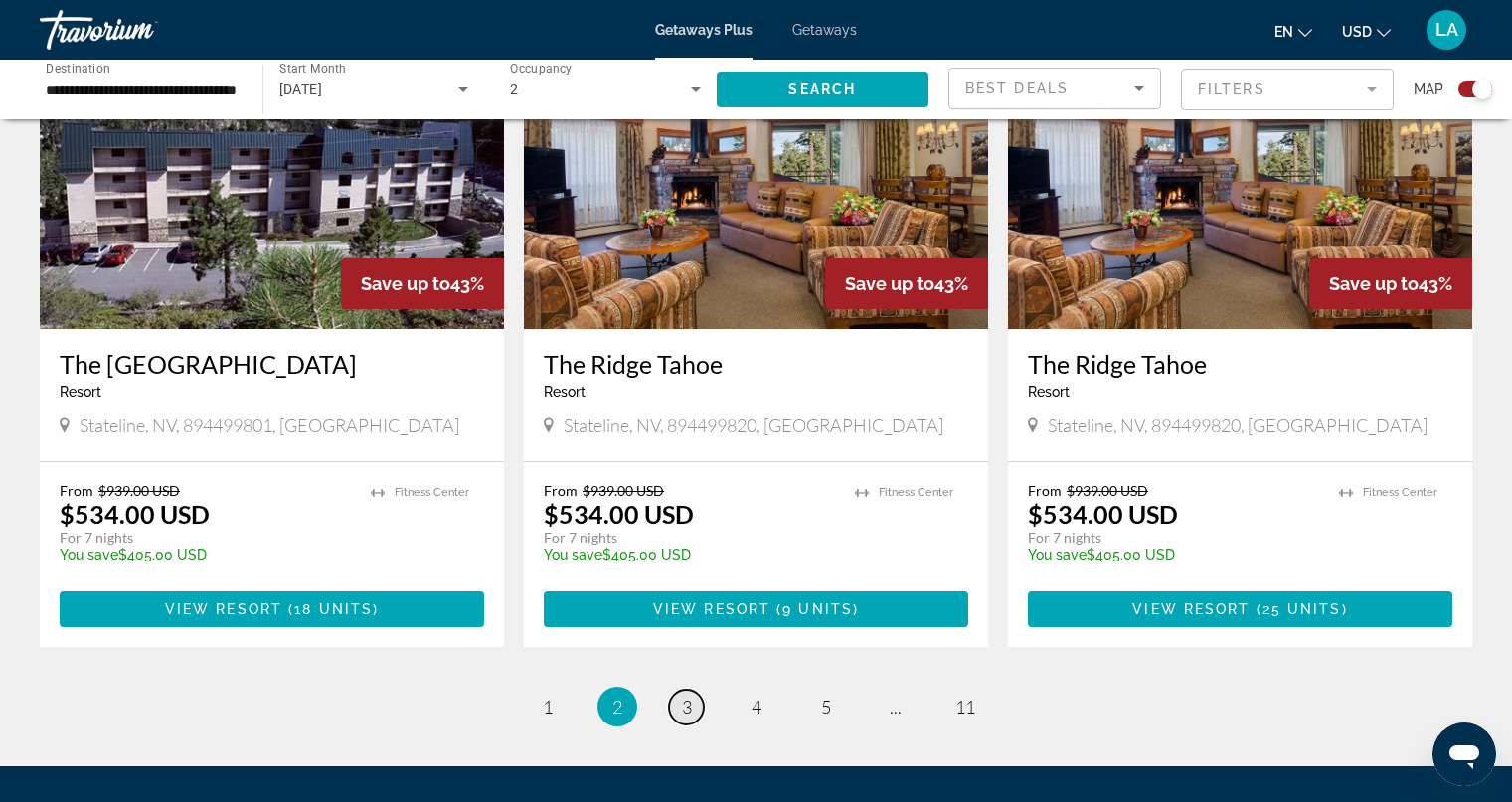
click at [680, 689] on link "page 3" at bounding box center [687, 706] width 35 height 35
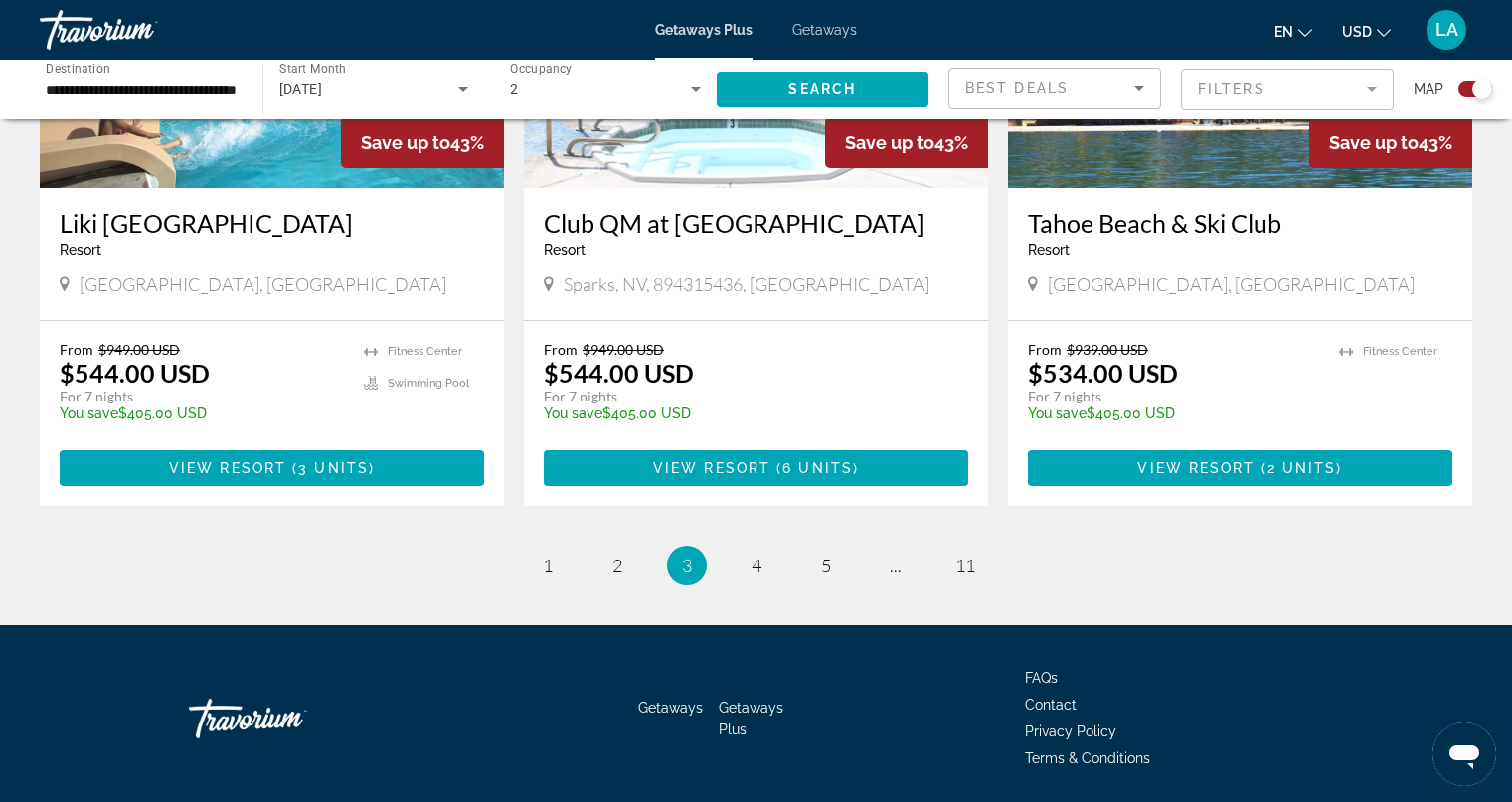
scroll to position [3058, 0]
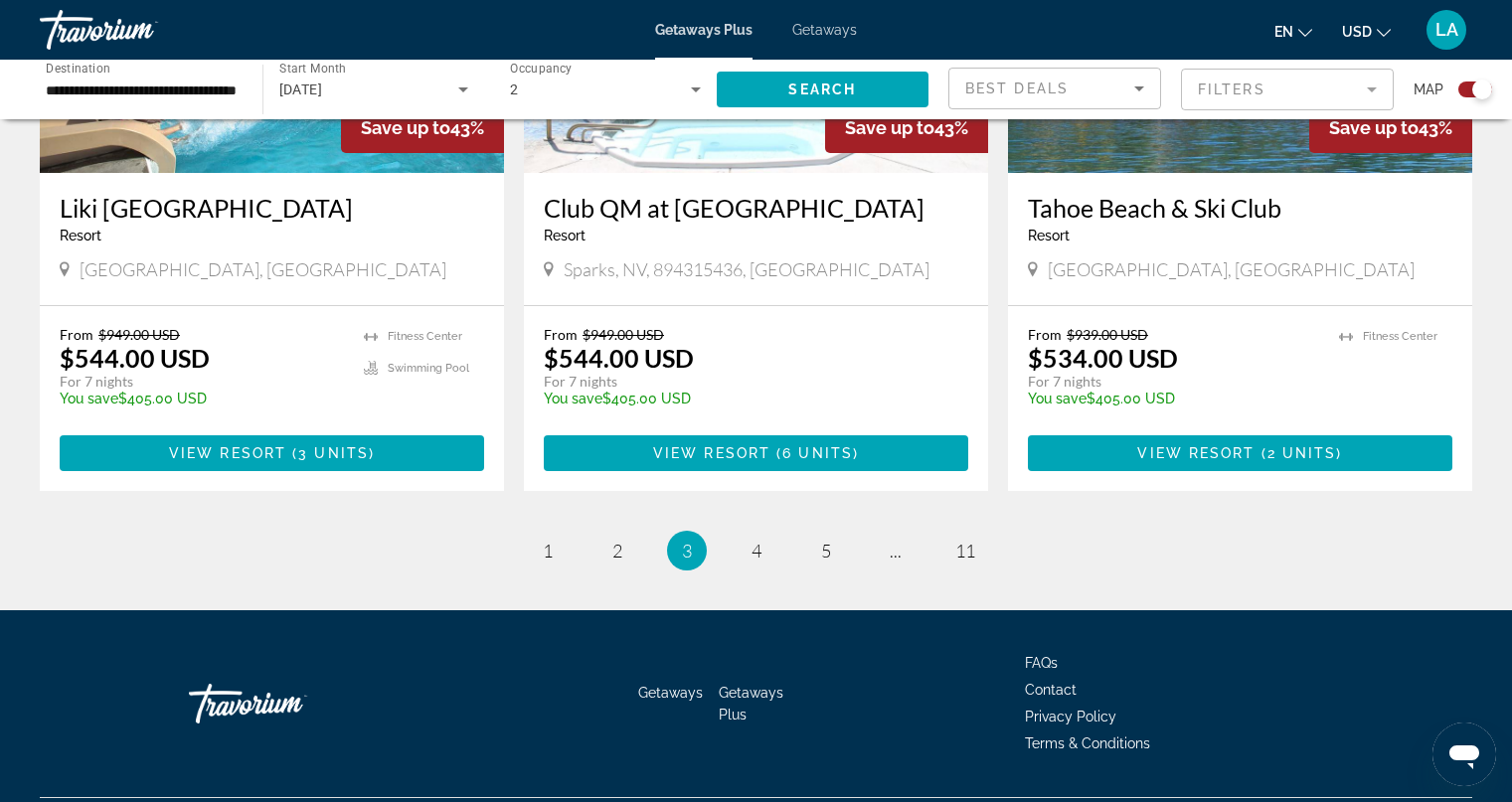
click at [1048, 682] on span "Contact" at bounding box center [1051, 690] width 52 height 16
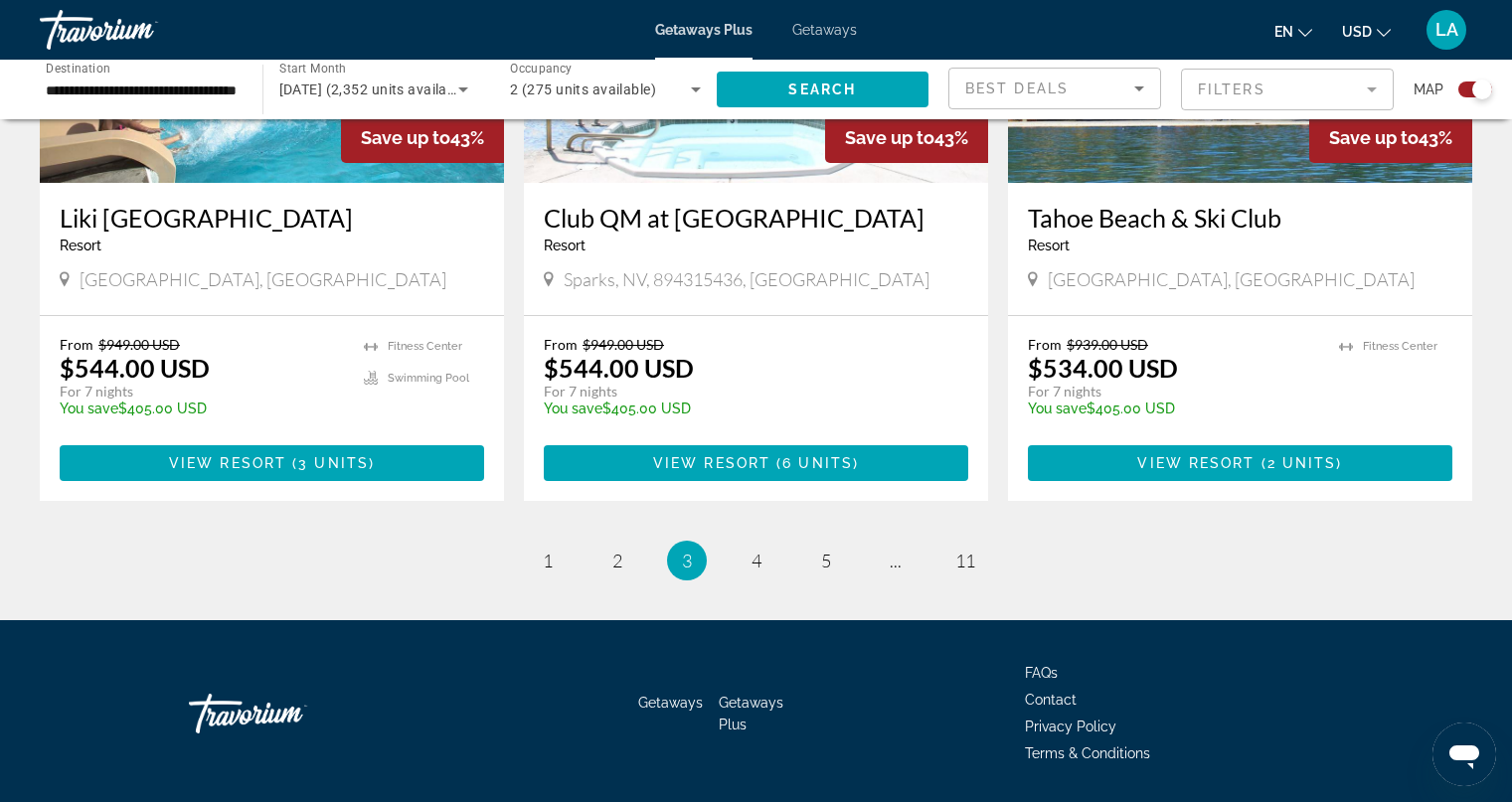
scroll to position [3058, 0]
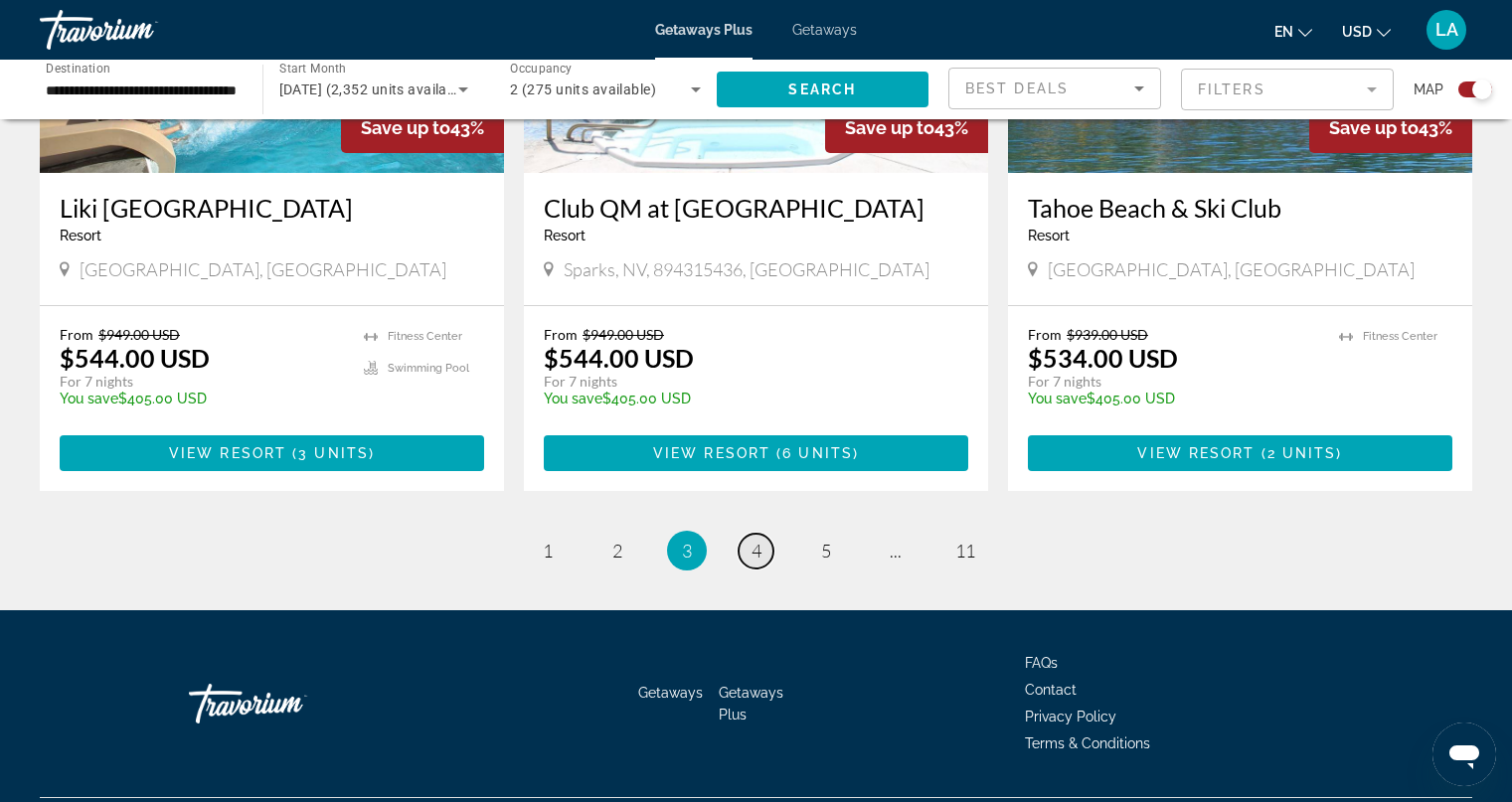
click at [753, 539] on span "4" at bounding box center [756, 550] width 10 height 22
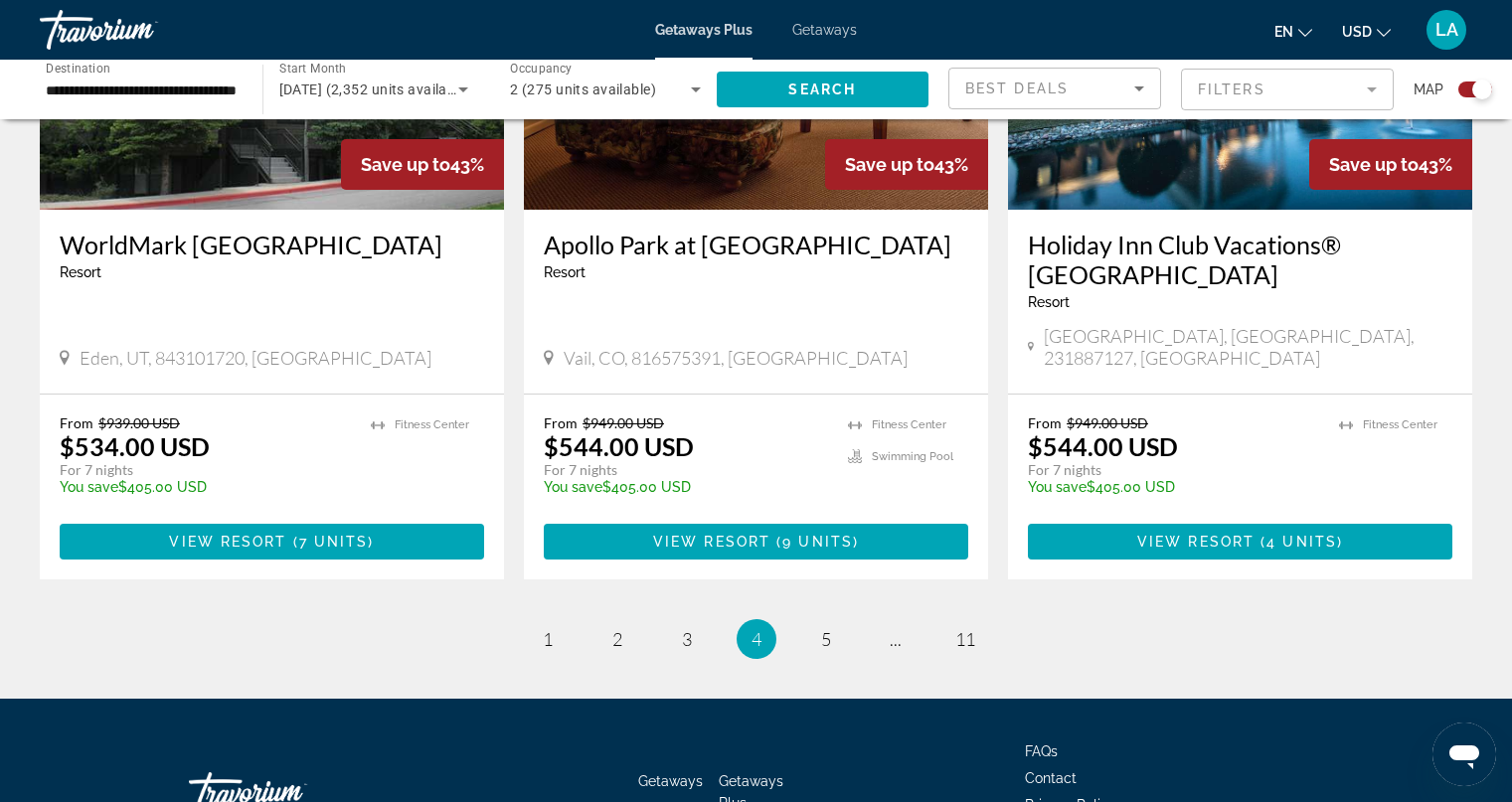
scroll to position [3058, 0]
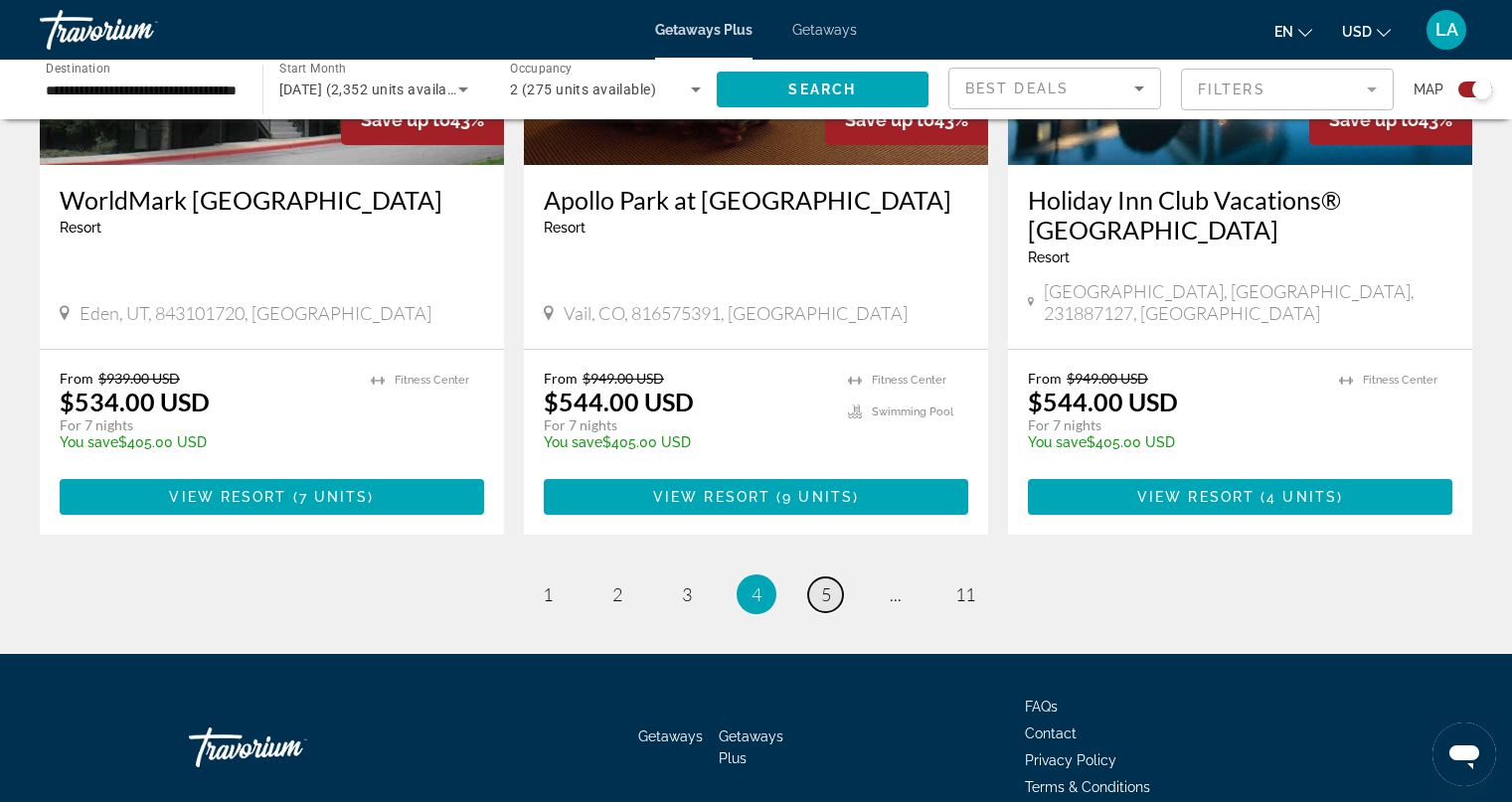
click at [821, 583] on span "5" at bounding box center [826, 594] width 10 height 22
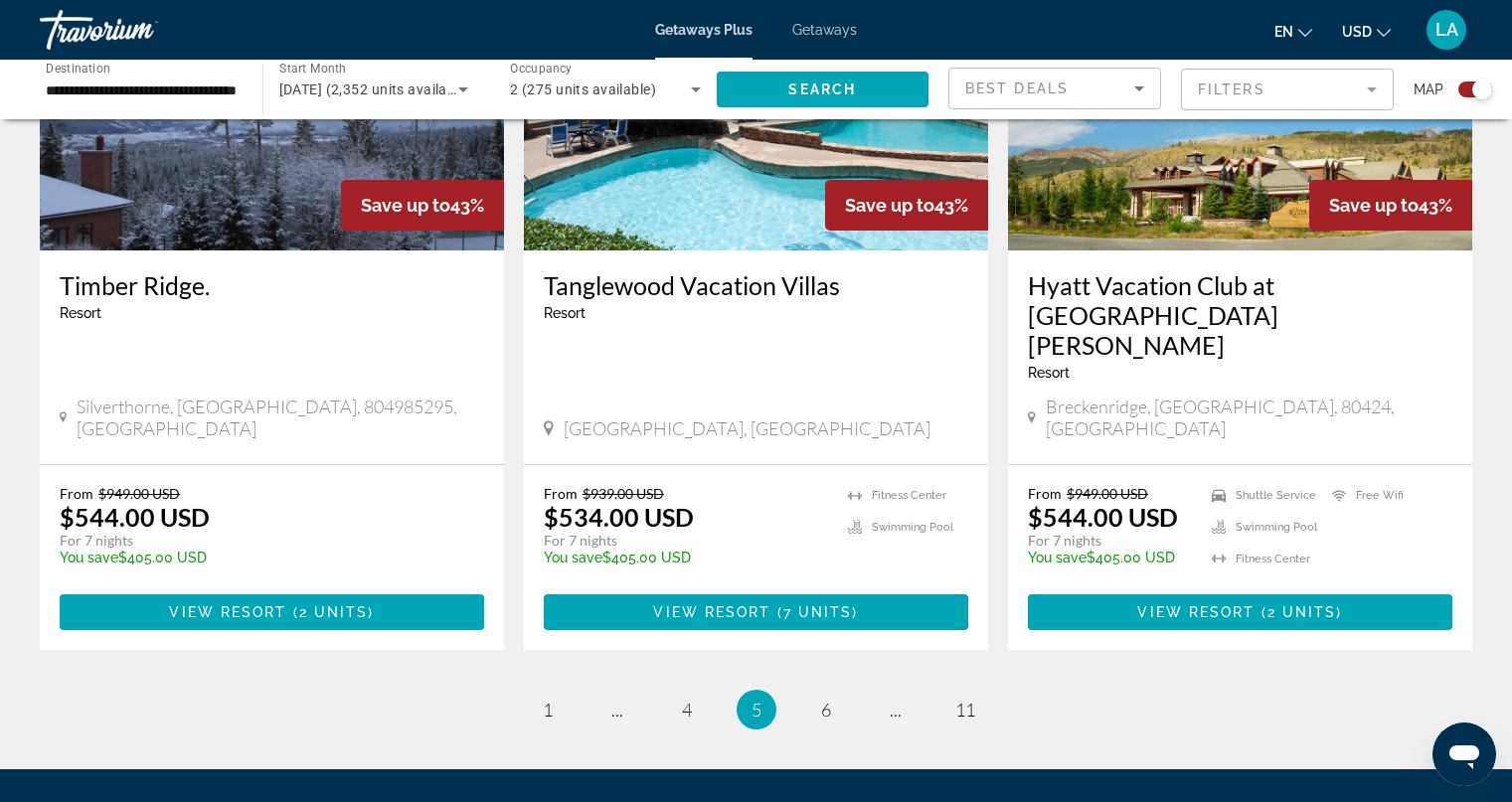
scroll to position [2978, 0]
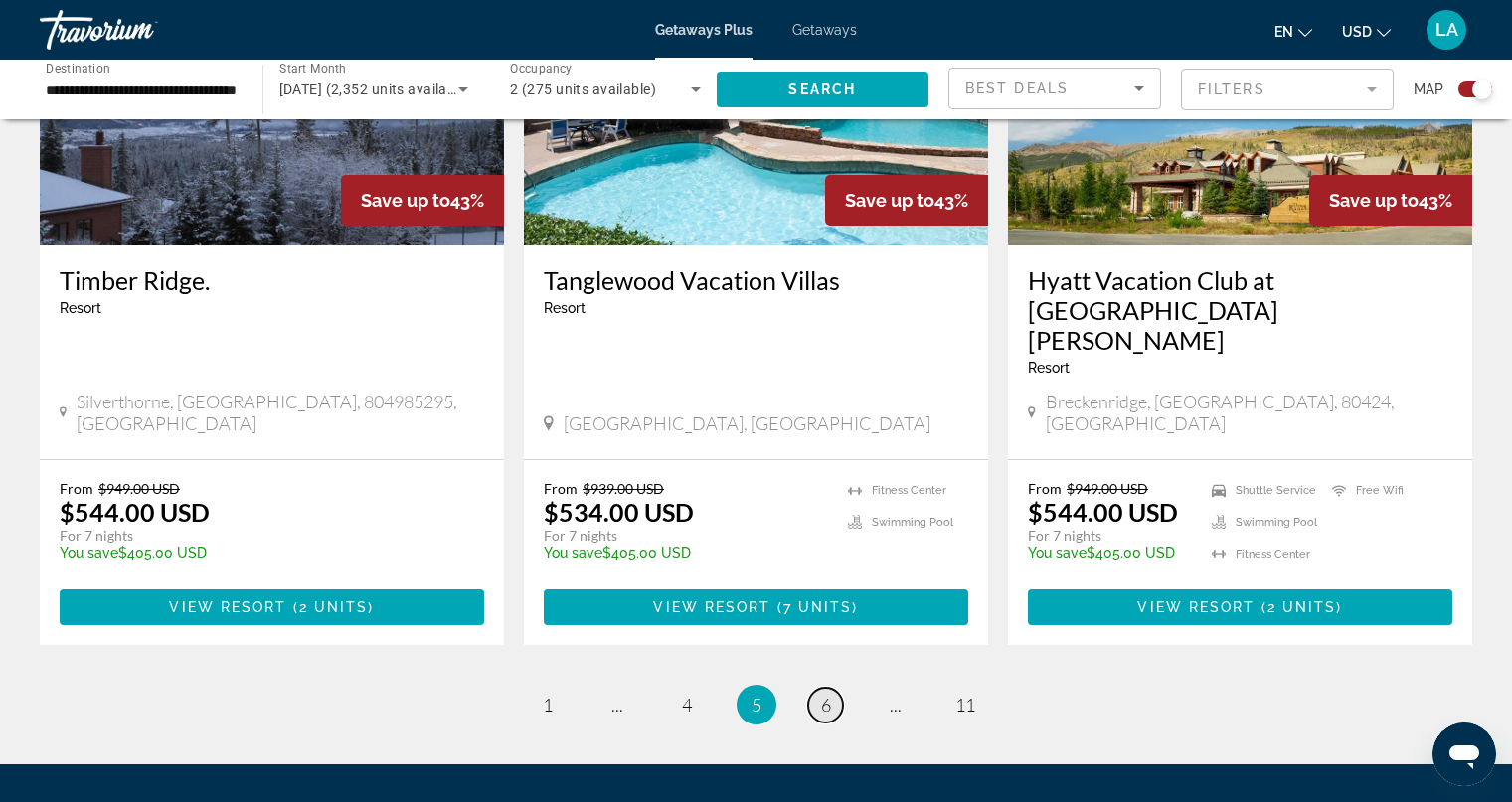
click at [827, 693] on span "6" at bounding box center [826, 704] width 10 height 22
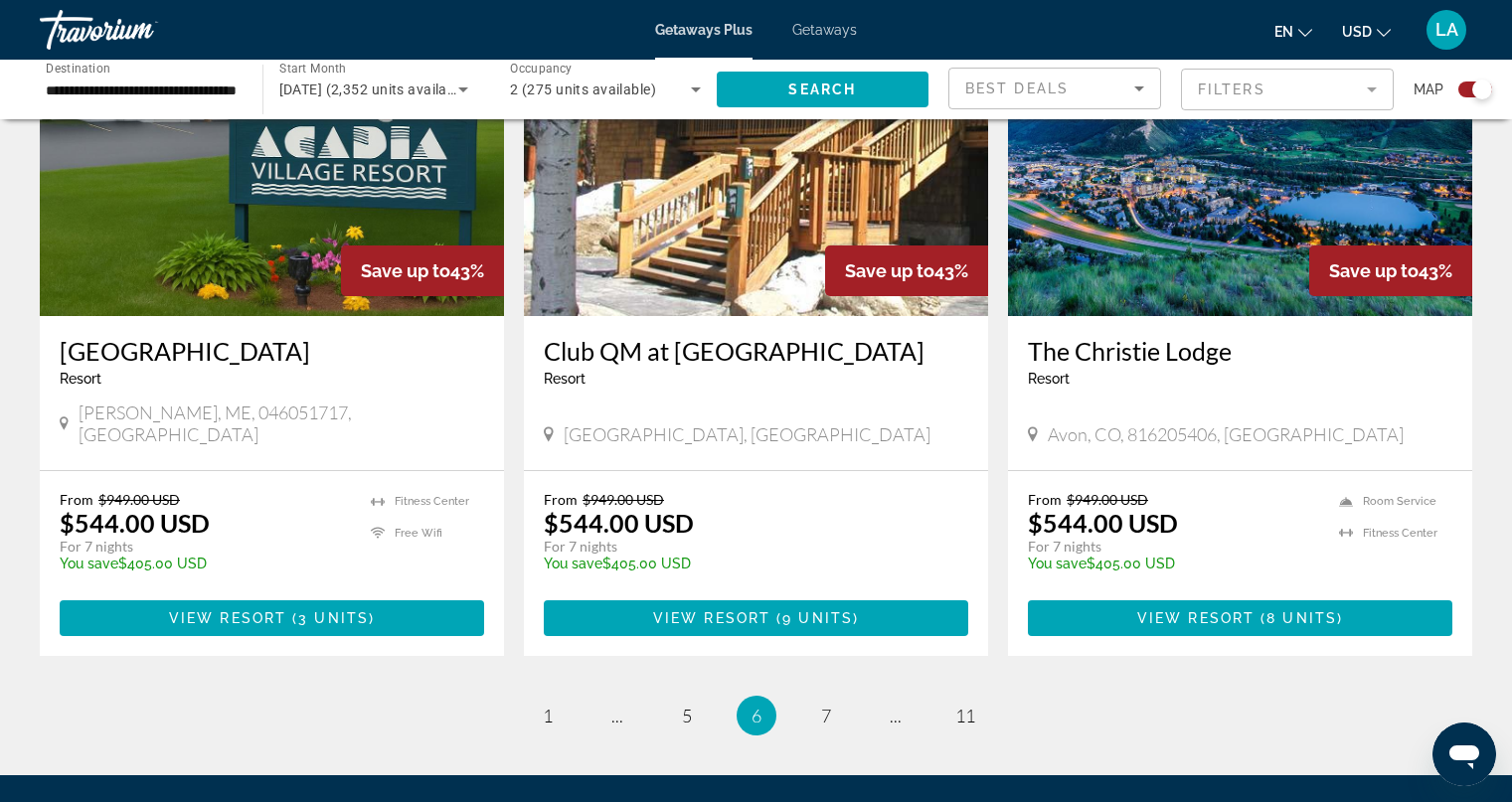
scroll to position [2970, 0]
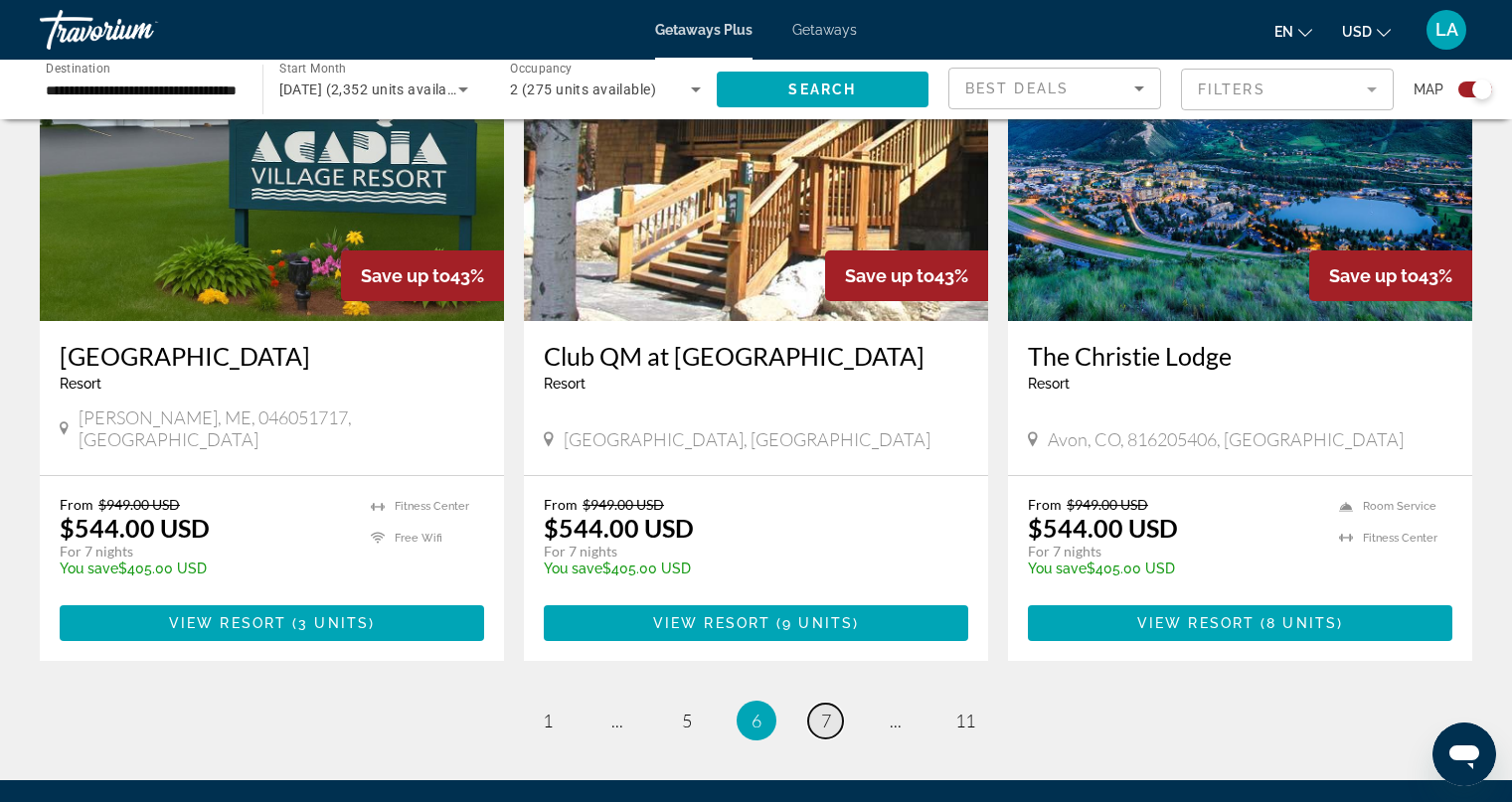
click at [837, 703] on link "page 7" at bounding box center [825, 720] width 35 height 35
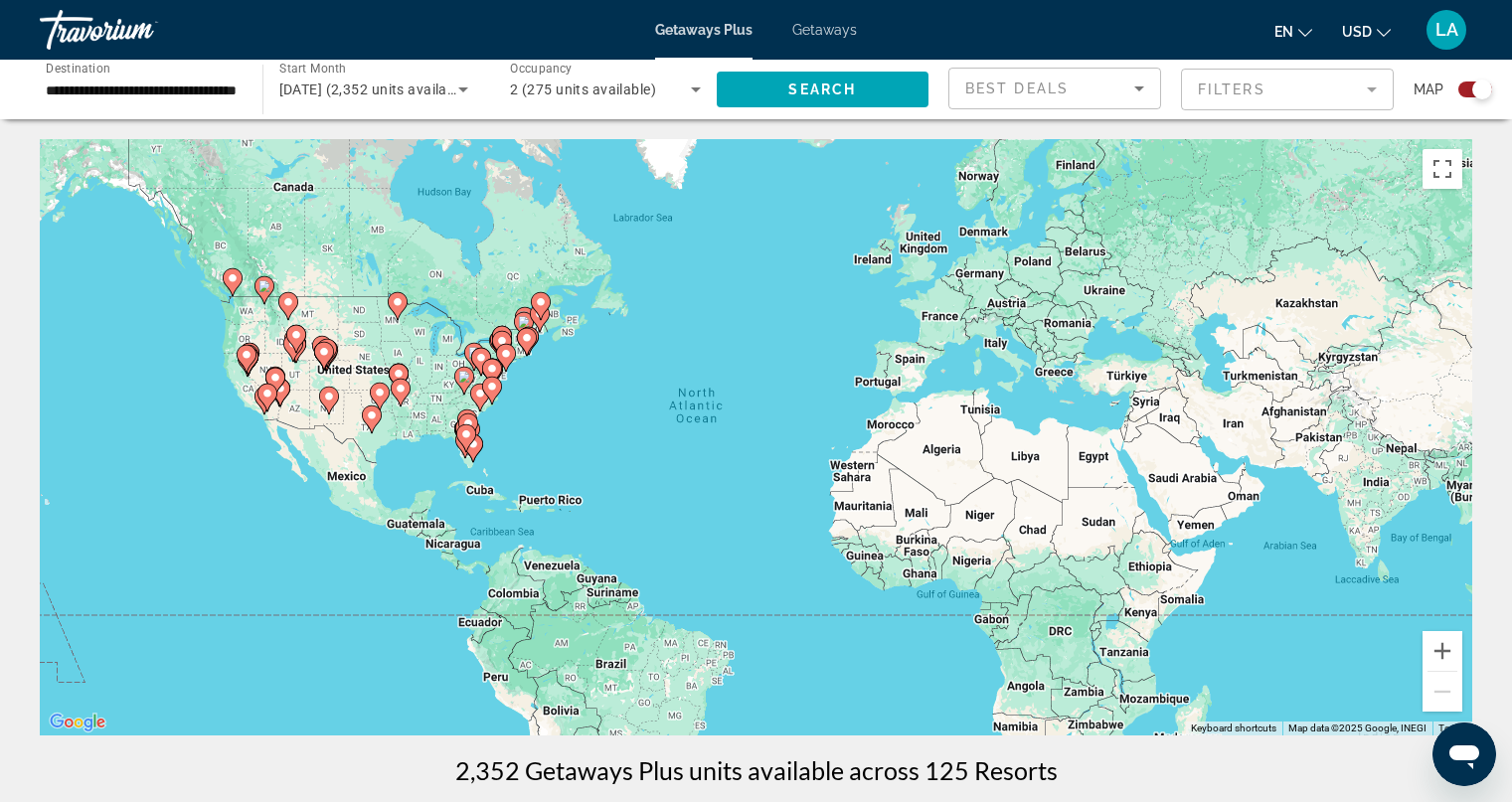
click at [269, 389] on image "Main content" at bounding box center [268, 394] width 12 height 12
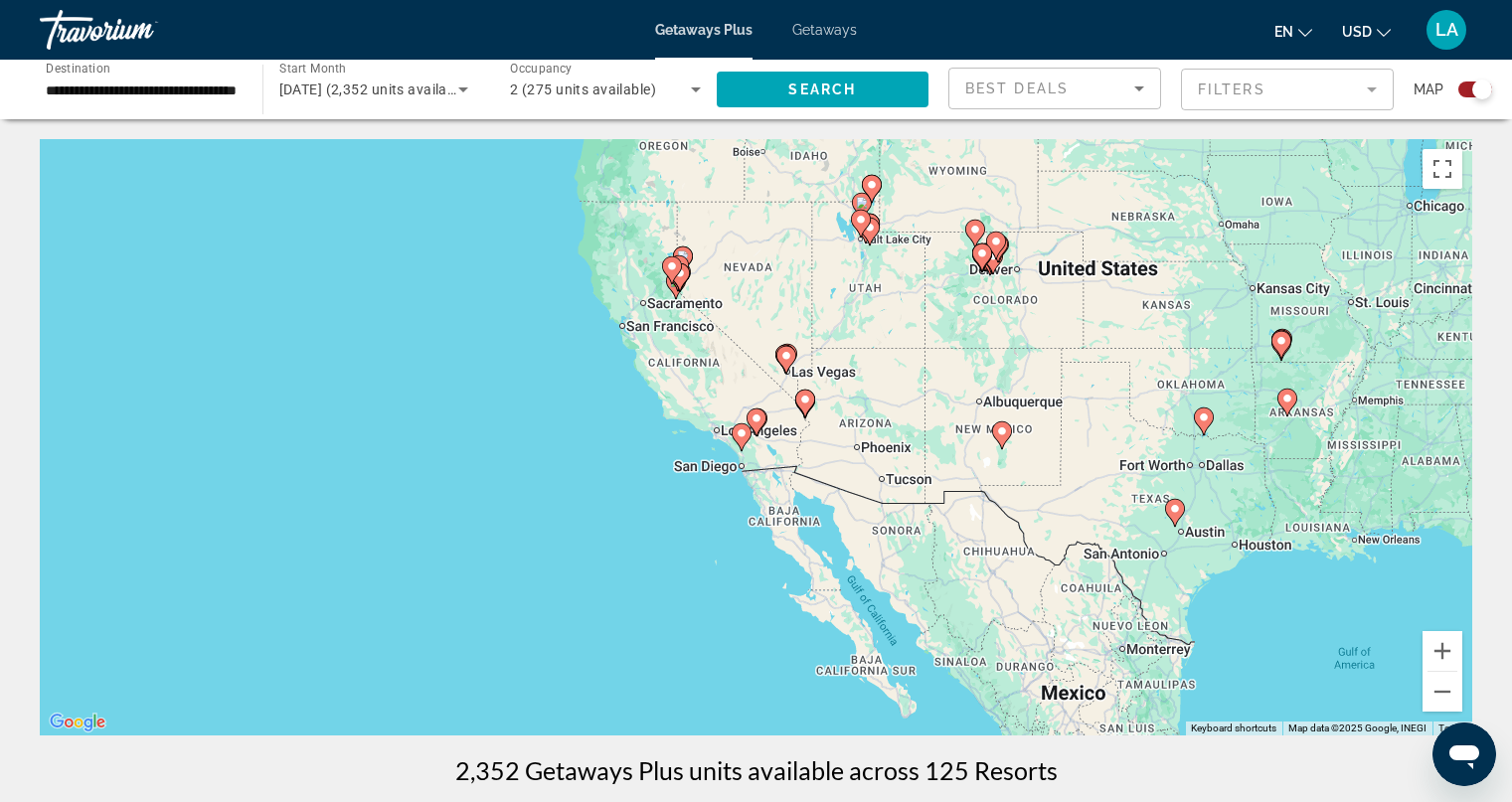
click at [756, 422] on image "Main content" at bounding box center [756, 418] width 12 height 12
type input "**********"
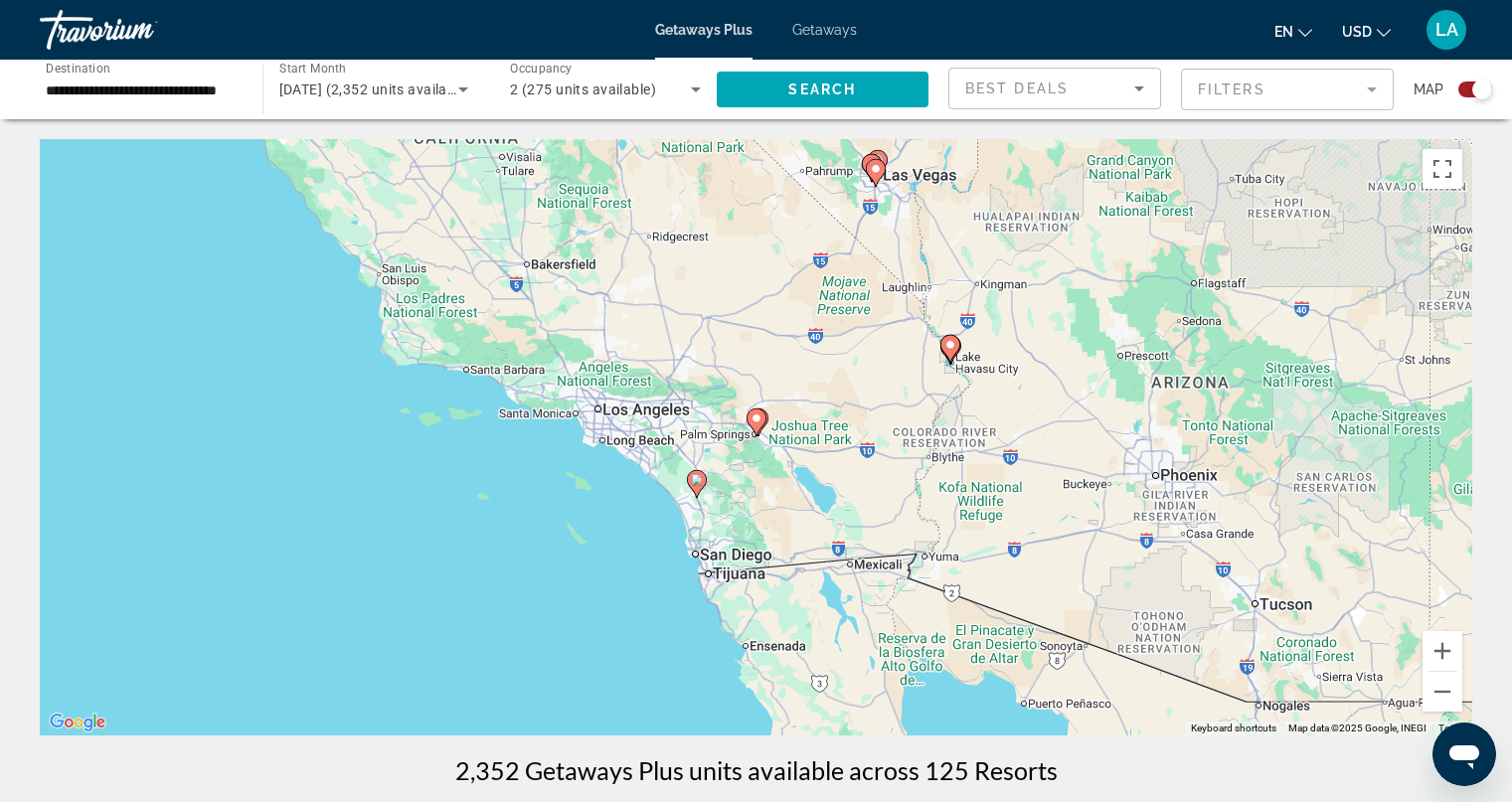
click at [649, 407] on div "To navigate, press the arrow keys. To activate drag with keyboard, press Alt + …" at bounding box center [756, 436] width 1433 height 596
click at [1375, 90] on mat-form-field "Filters" at bounding box center [1287, 90] width 213 height 42
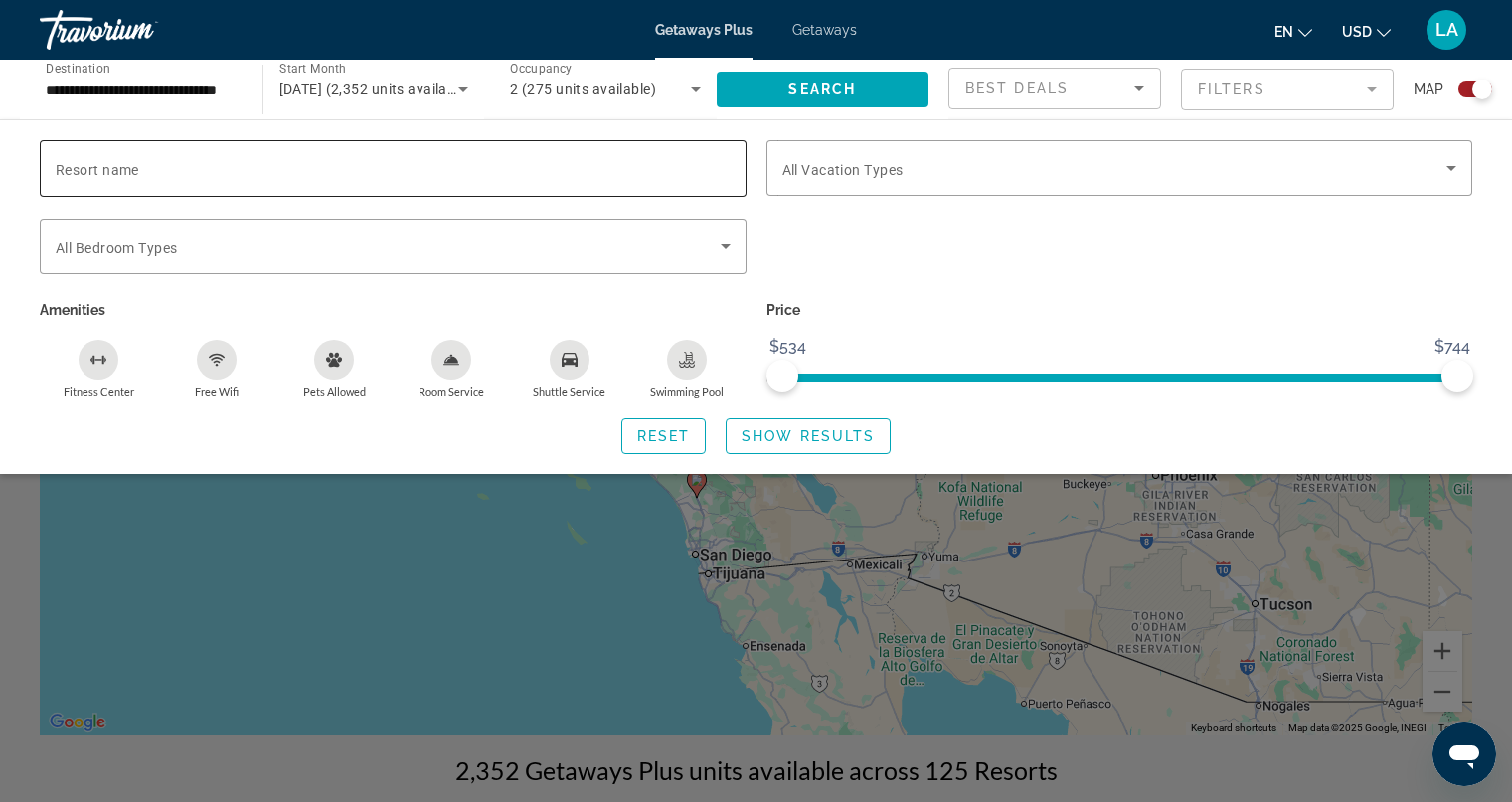
click at [146, 164] on input "Resort name" at bounding box center [394, 169] width 676 height 24
click at [805, 83] on span "Search" at bounding box center [822, 90] width 68 height 16
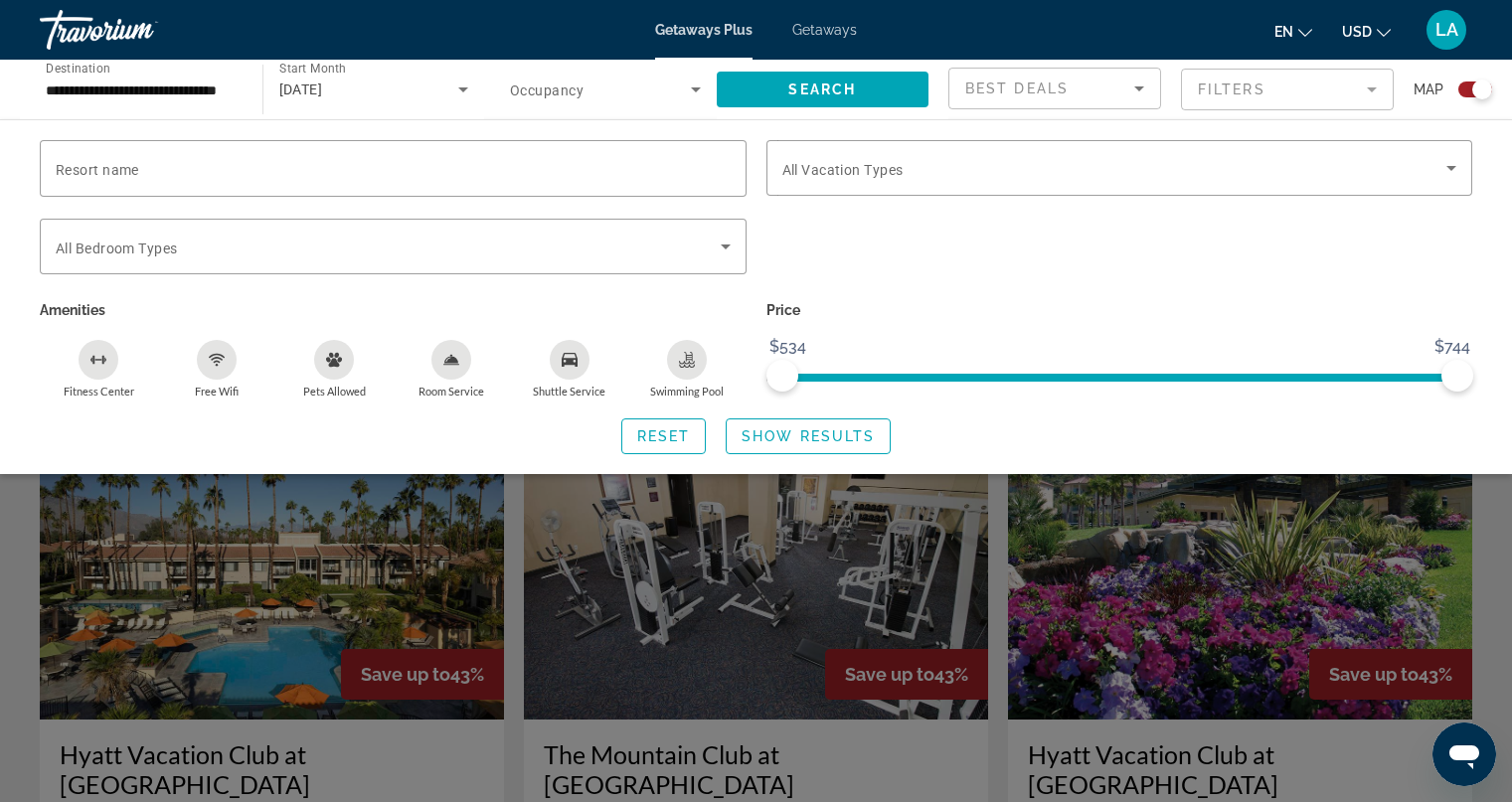
scroll to position [426, 0]
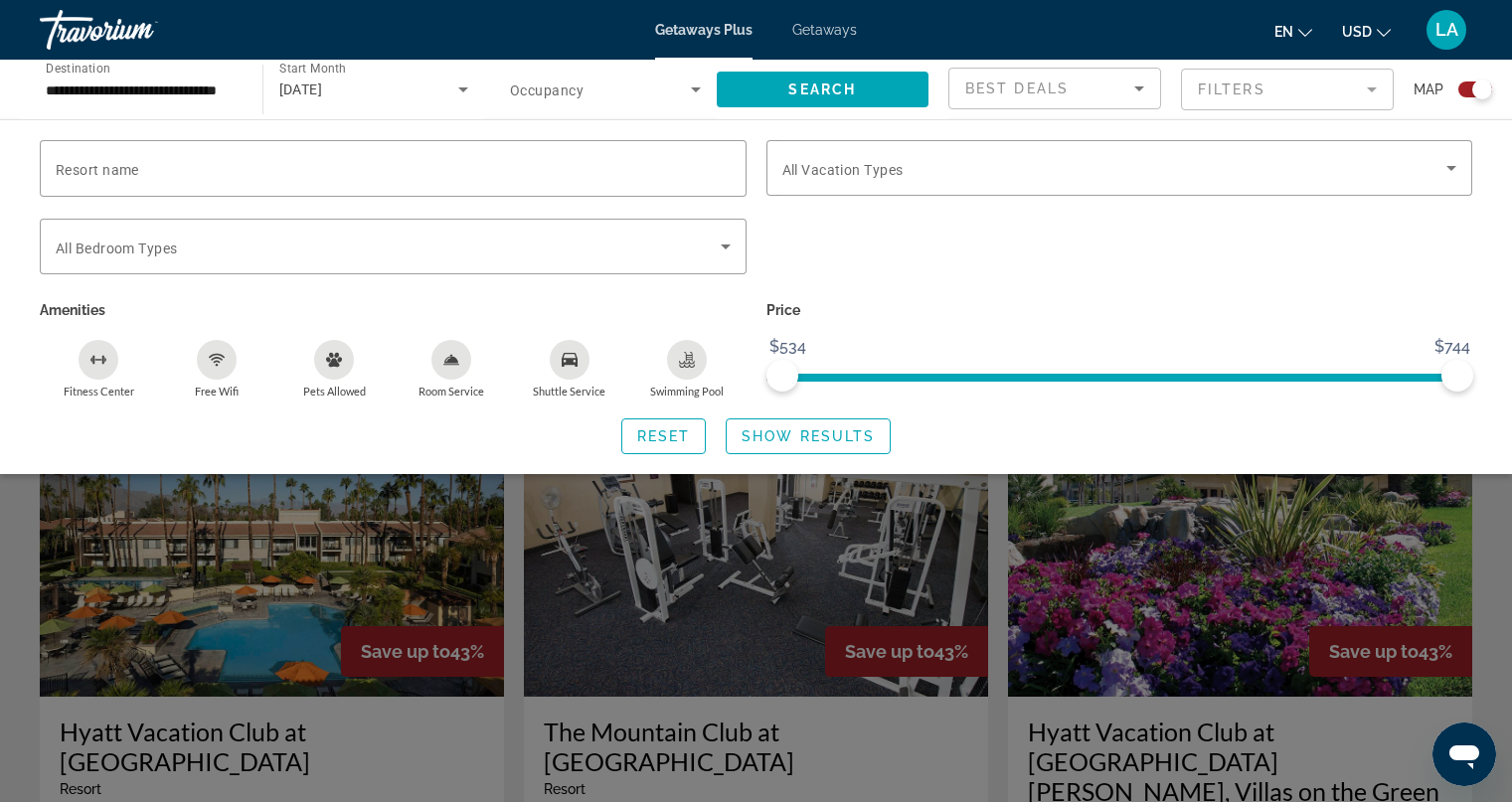
click at [1168, 579] on div "Search widget" at bounding box center [756, 549] width 1512 height 503
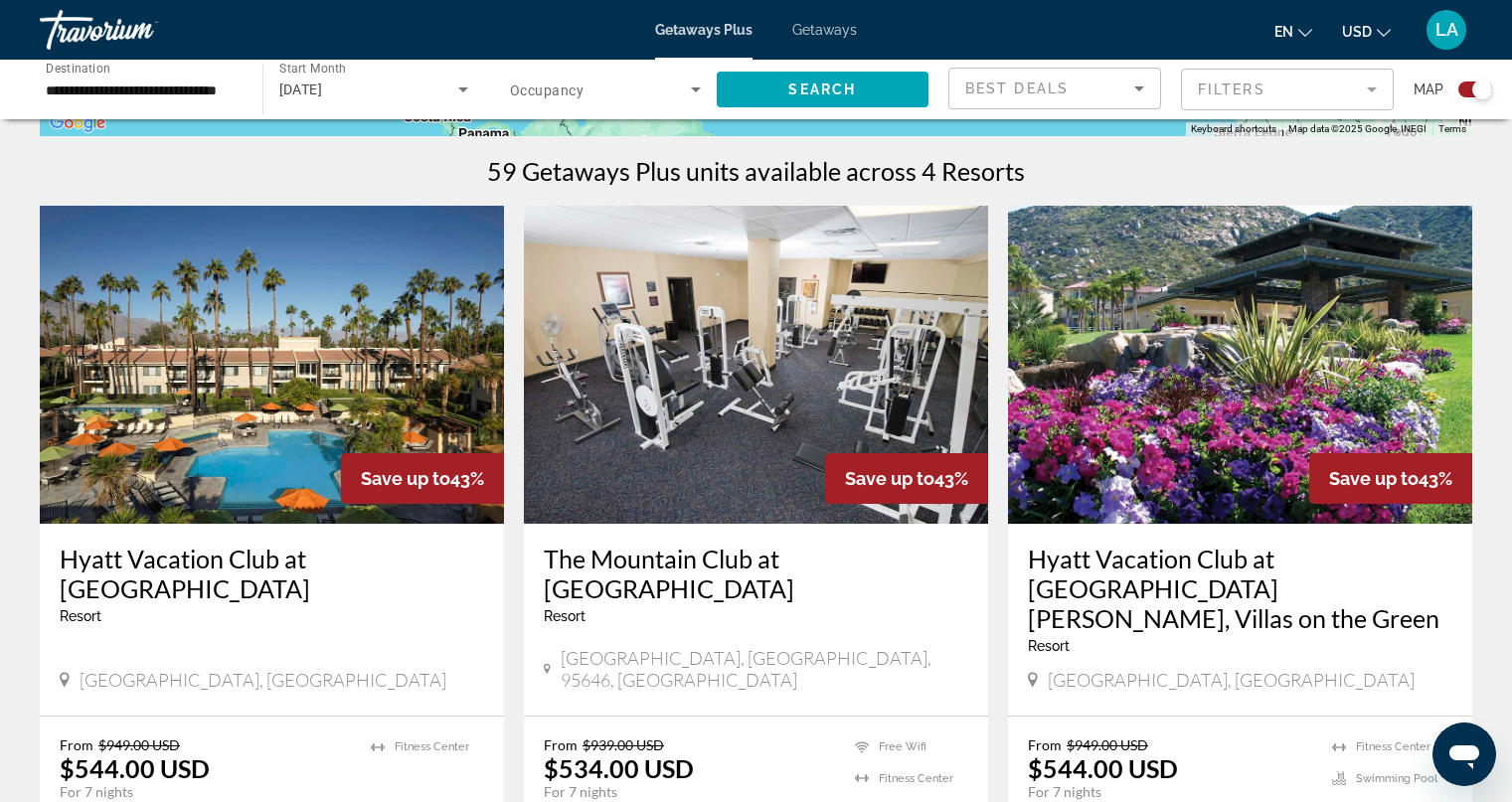
scroll to position [606, 0]
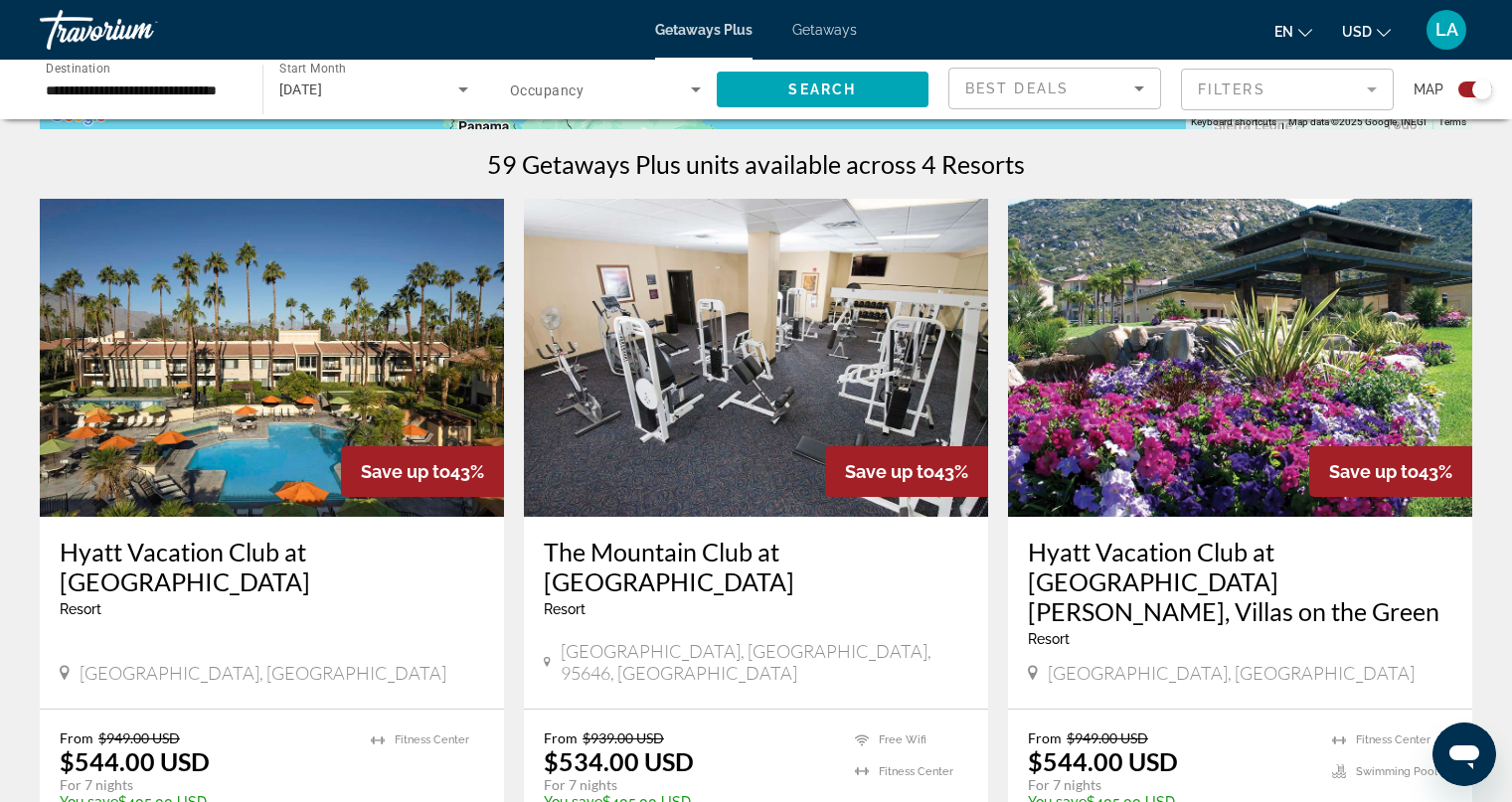
click at [337, 394] on img "Main content" at bounding box center [272, 358] width 465 height 318
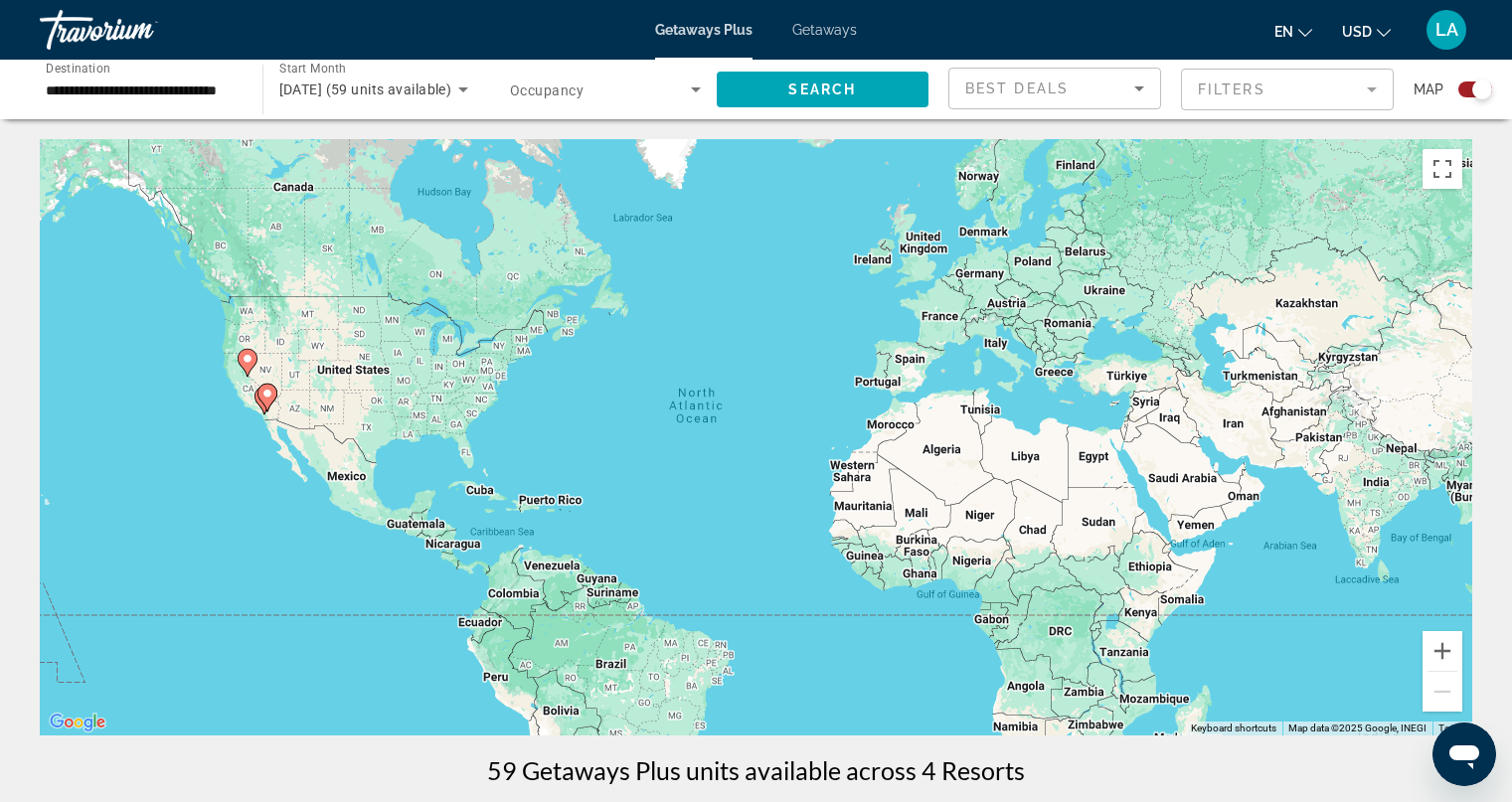
click at [694, 92] on icon "Search widget" at bounding box center [697, 90] width 24 height 24
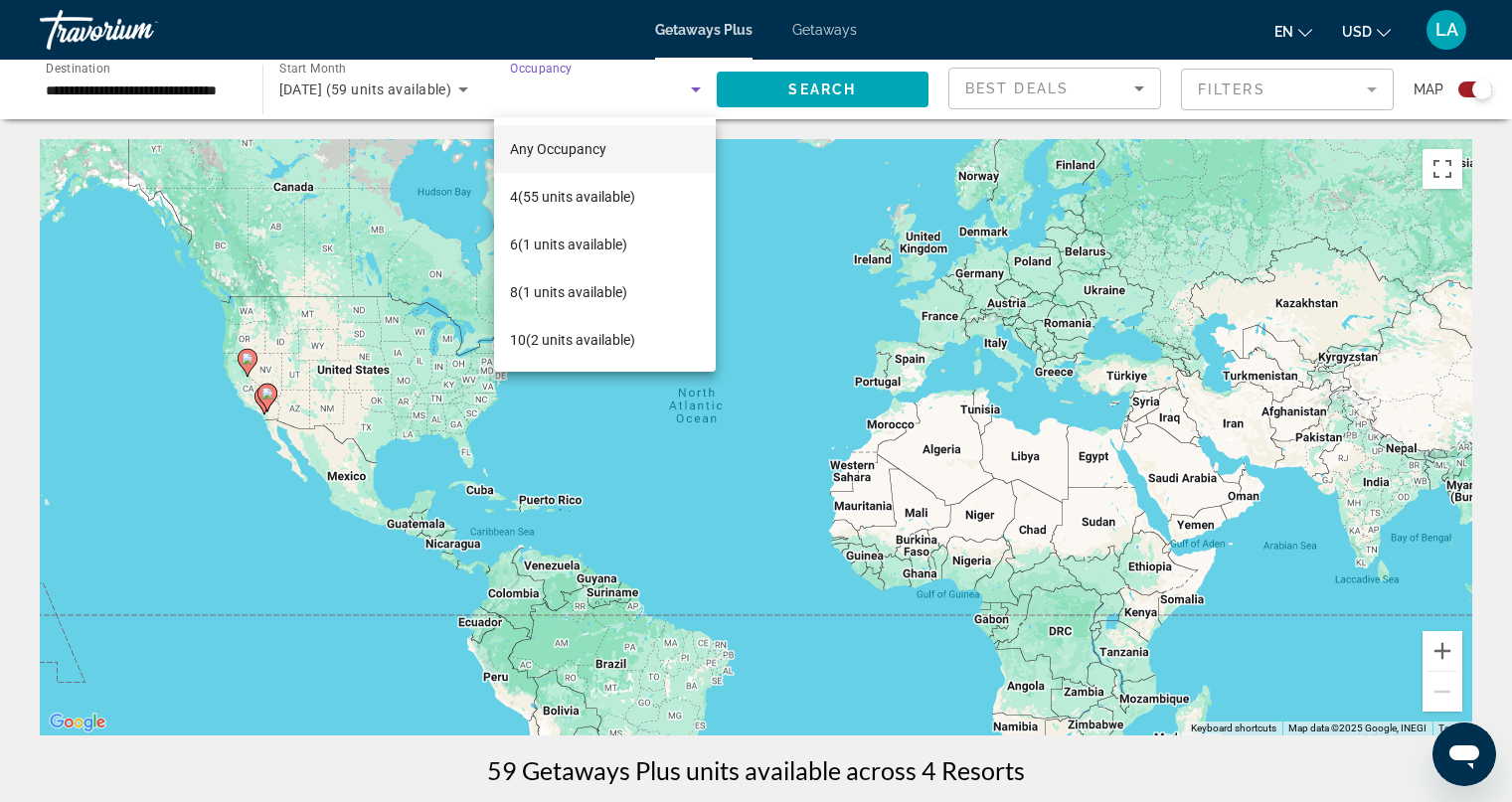
click at [694, 92] on div at bounding box center [756, 401] width 1512 height 802
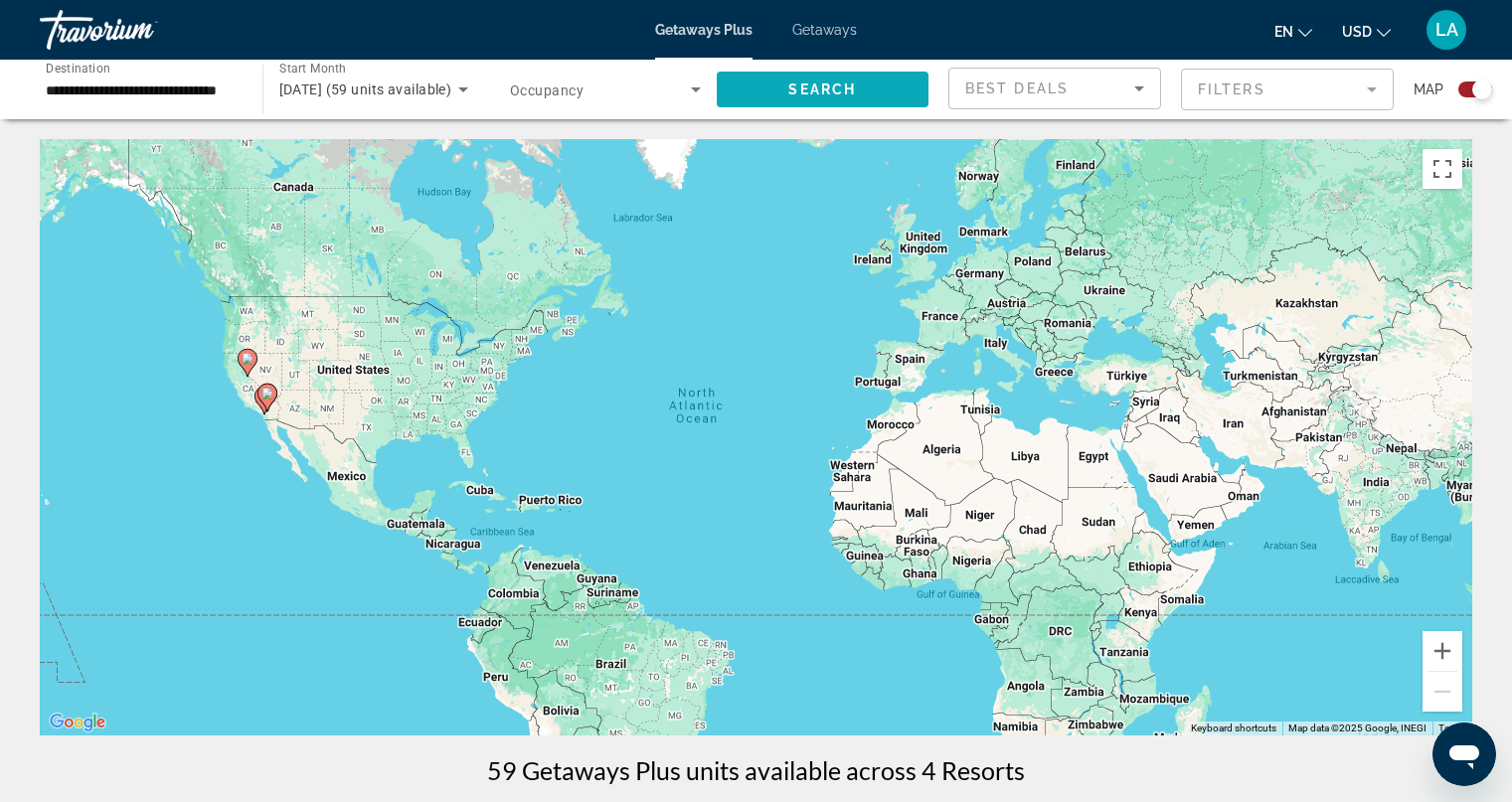
click at [791, 98] on span "Search widget" at bounding box center [822, 90] width 213 height 48
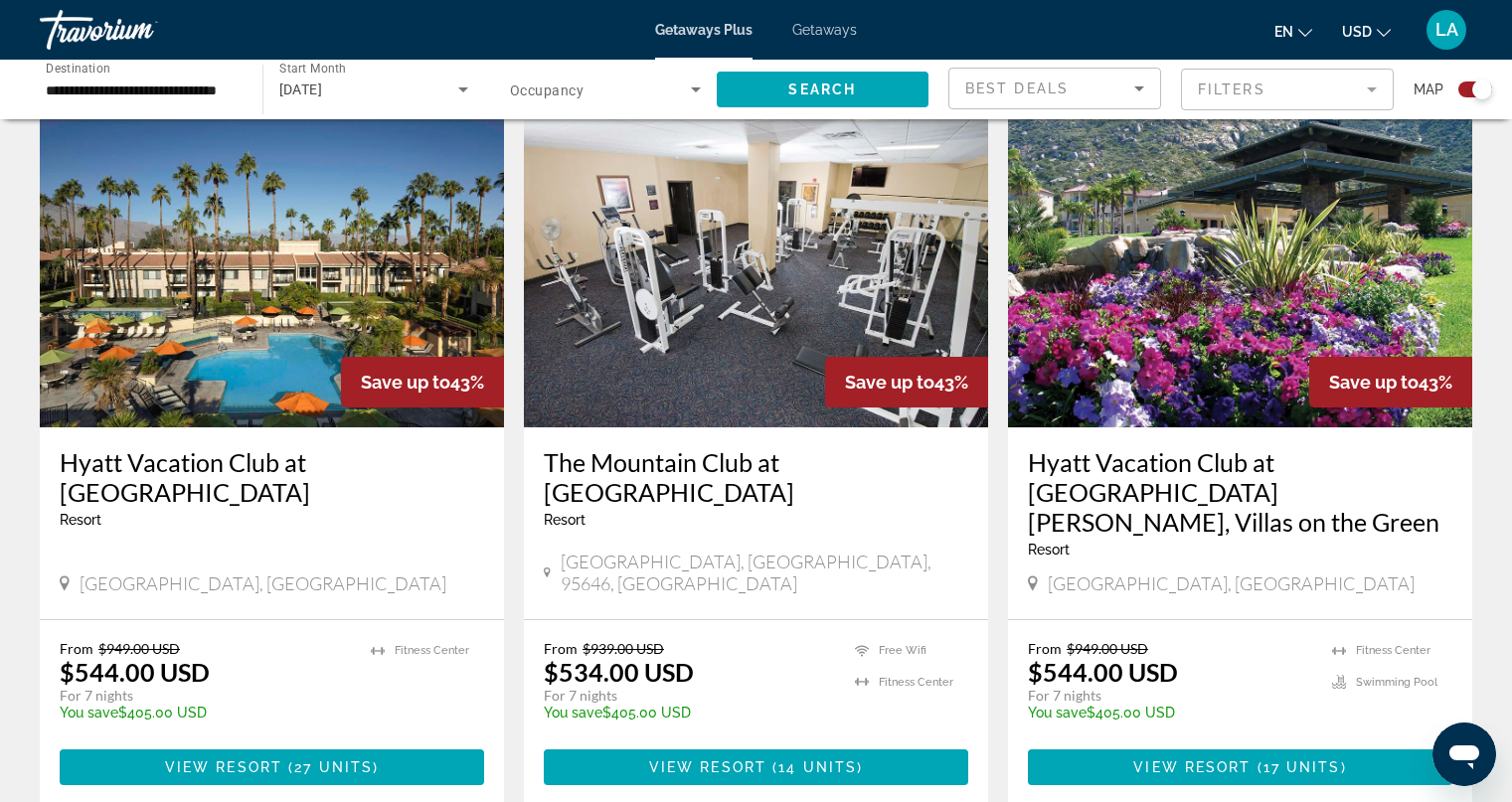
scroll to position [702, 0]
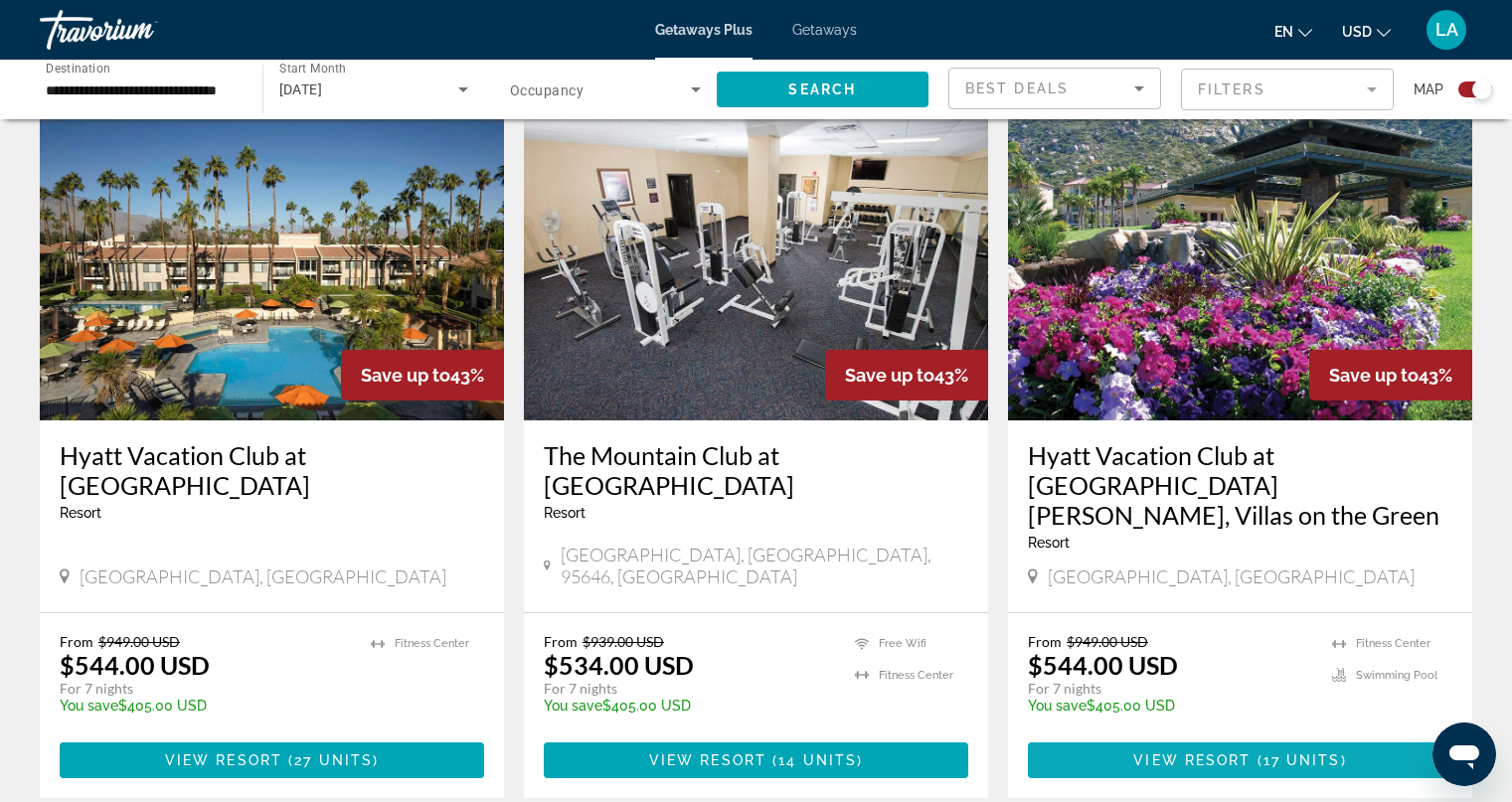
click at [1211, 752] on span "View Resort" at bounding box center [1191, 760] width 117 height 16
